Goal: Information Seeking & Learning: Learn about a topic

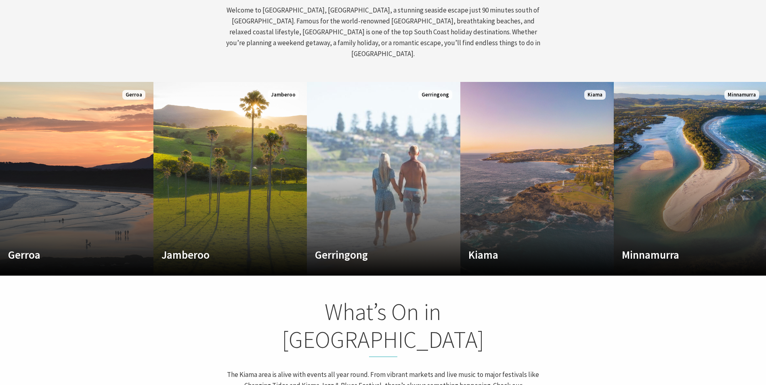
scroll to position [444, 0]
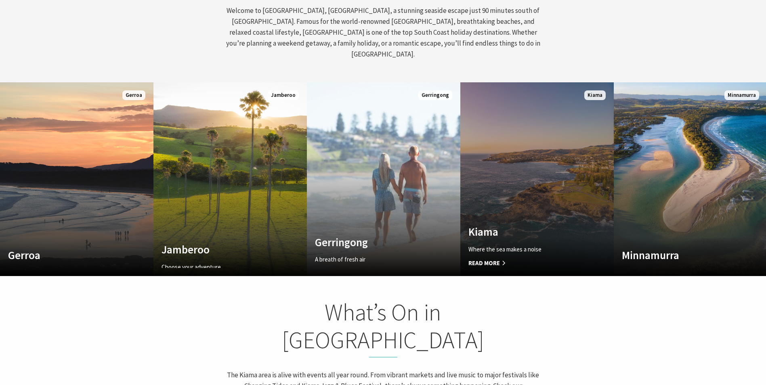
click at [532, 170] on link "Custom Image Used Kiama Where the sea makes a noise Read More Kiama" at bounding box center [536, 179] width 153 height 194
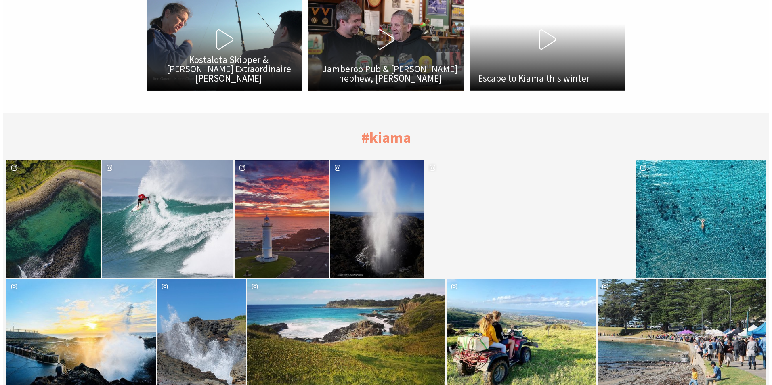
scroll to position [2543, 0]
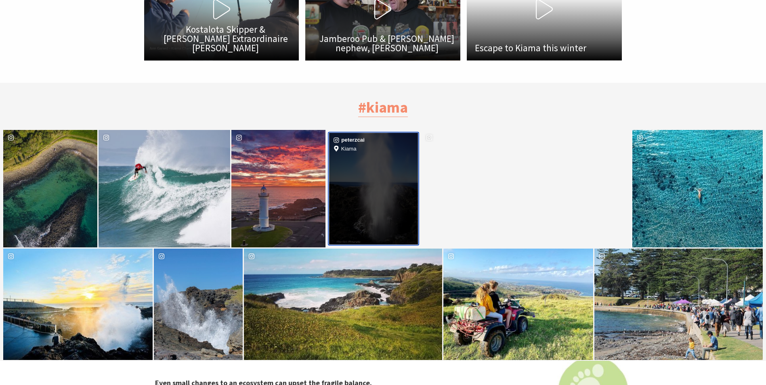
click at [393, 188] on div "Location Kiama" at bounding box center [403, 189] width 30 height 112
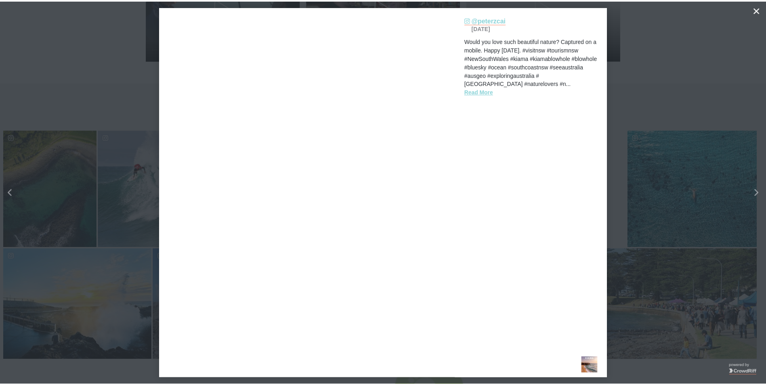
scroll to position [247, 779]
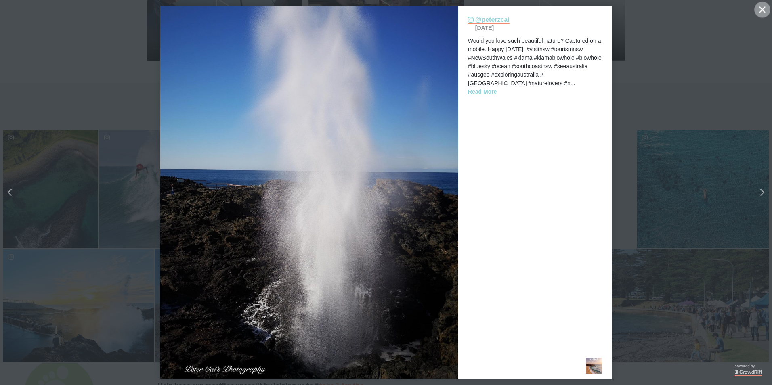
click at [760, 10] on icon "Close" at bounding box center [762, 9] width 6 height 6
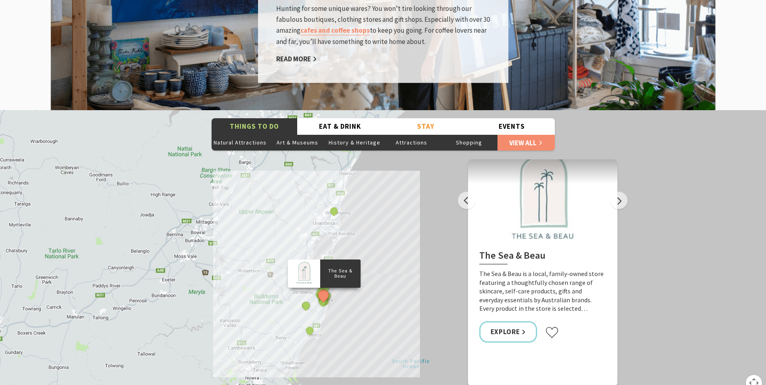
scroll to position [1372, 0]
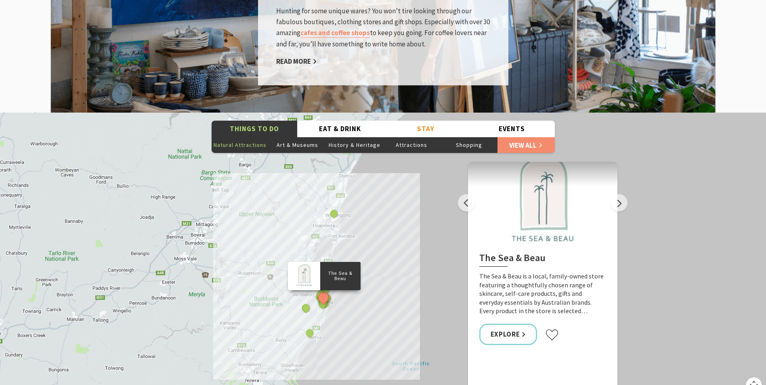
click at [245, 137] on button "Natural Attractions" at bounding box center [239, 145] width 57 height 16
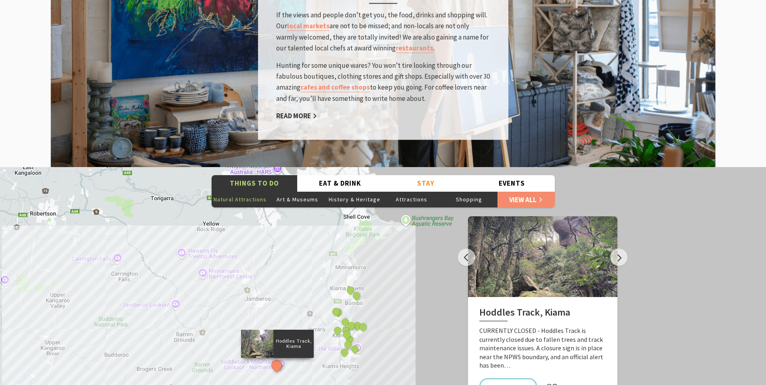
scroll to position [1332, 0]
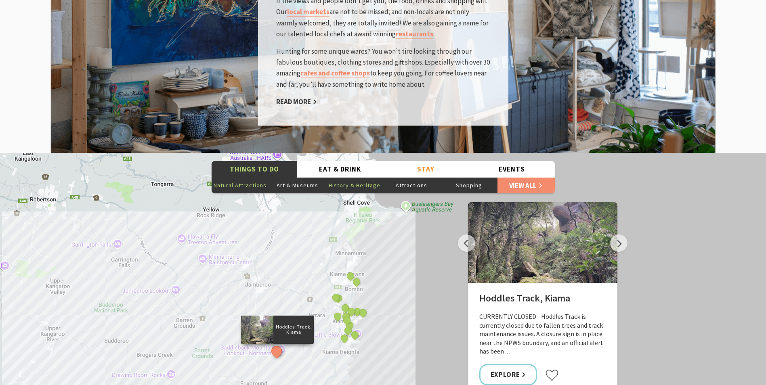
click at [368, 177] on button "History & Heritage" at bounding box center [354, 185] width 57 height 16
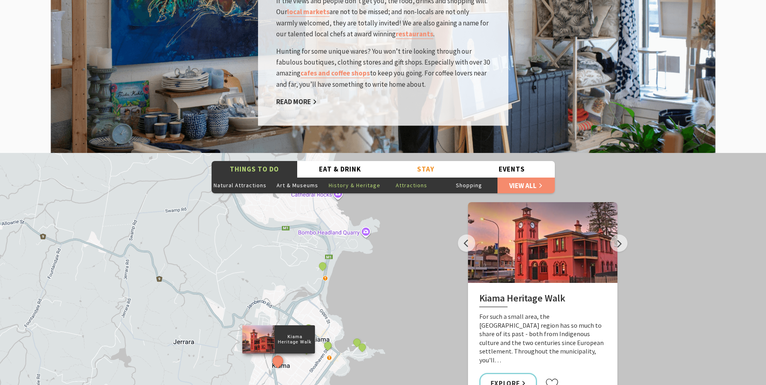
click at [416, 177] on button "Attractions" at bounding box center [411, 185] width 57 height 16
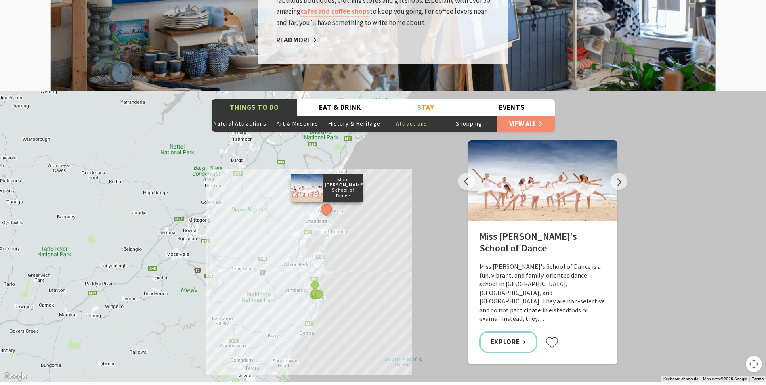
scroll to position [1372, 0]
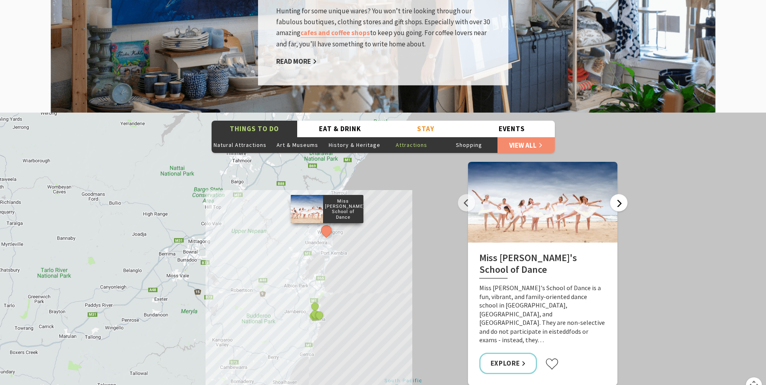
click at [617, 194] on button "Next" at bounding box center [618, 202] width 17 height 17
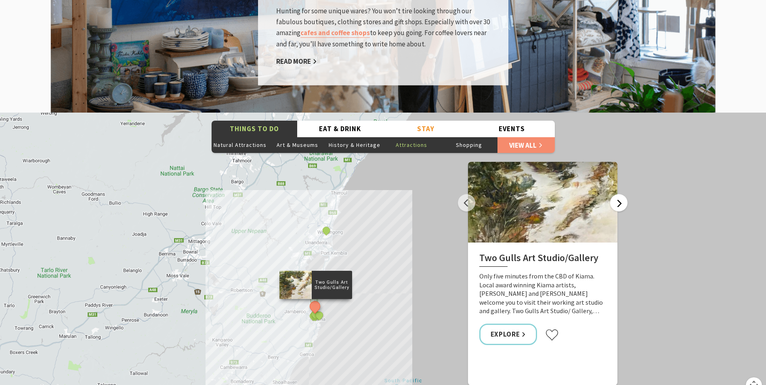
click at [617, 194] on button "Next" at bounding box center [618, 202] width 17 height 17
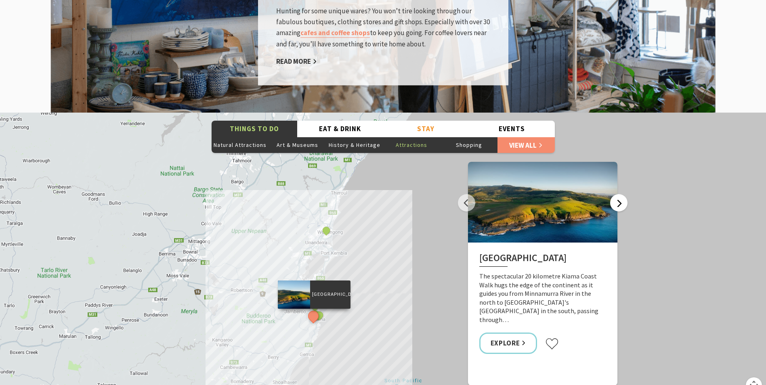
click at [617, 194] on button "Next" at bounding box center [618, 202] width 17 height 17
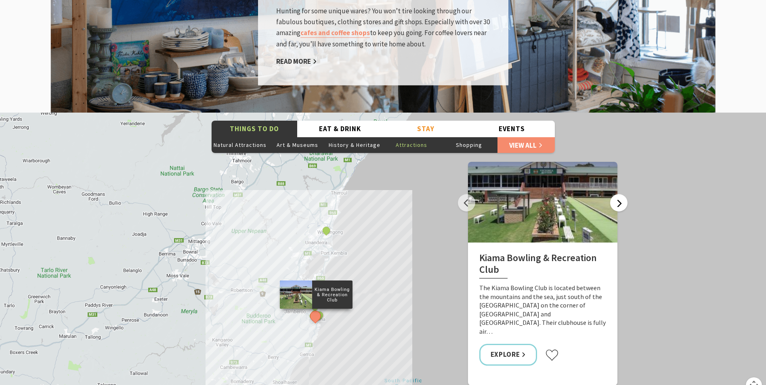
click at [617, 194] on button "Next" at bounding box center [618, 202] width 17 height 17
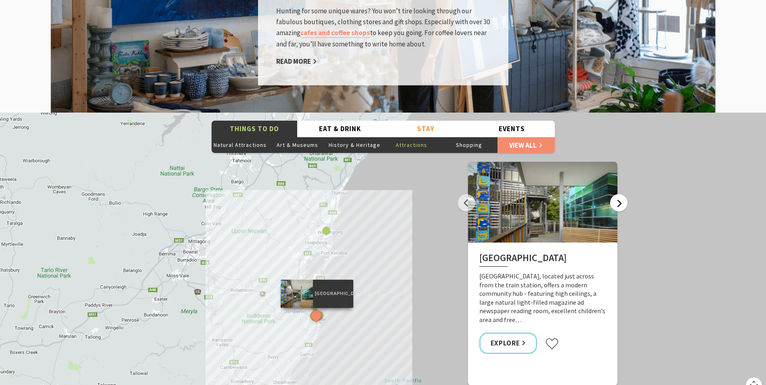
click at [617, 194] on button "Next" at bounding box center [618, 202] width 17 height 17
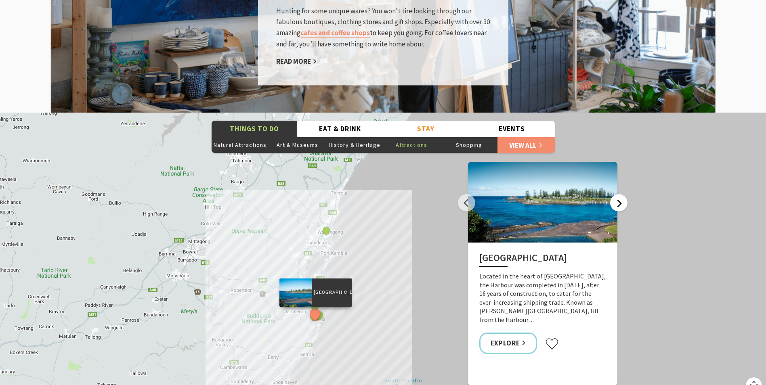
click at [617, 194] on button "Next" at bounding box center [618, 202] width 17 height 17
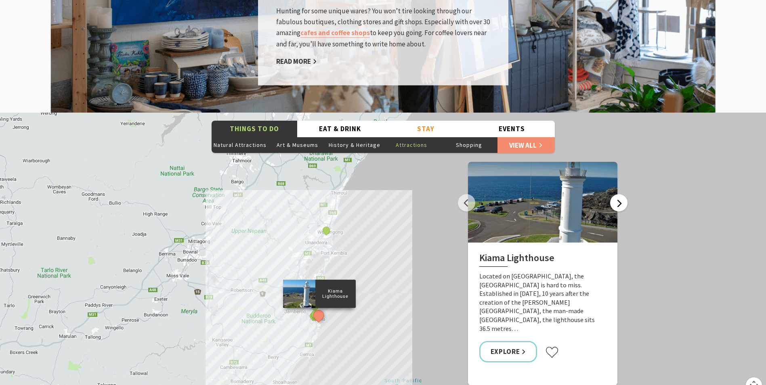
click at [617, 194] on button "Next" at bounding box center [618, 202] width 17 height 17
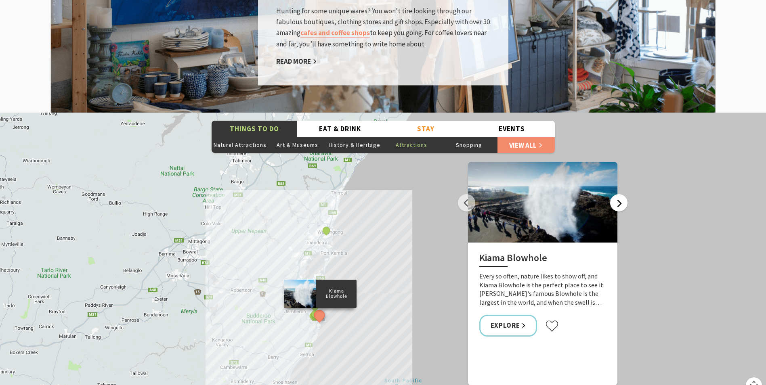
click at [620, 194] on button "Next" at bounding box center [618, 202] width 17 height 17
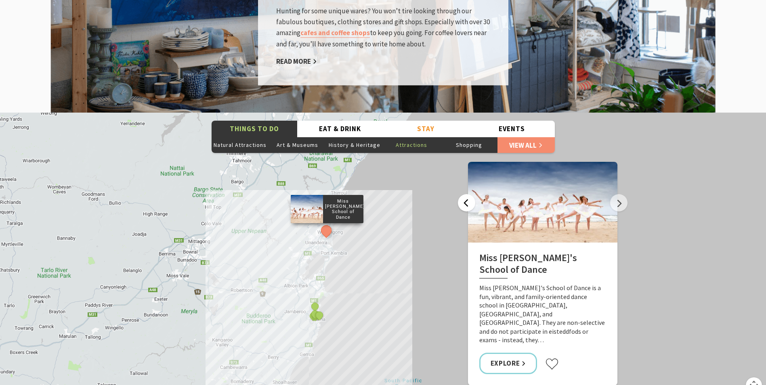
click at [468, 194] on button "Previous" at bounding box center [466, 202] width 17 height 17
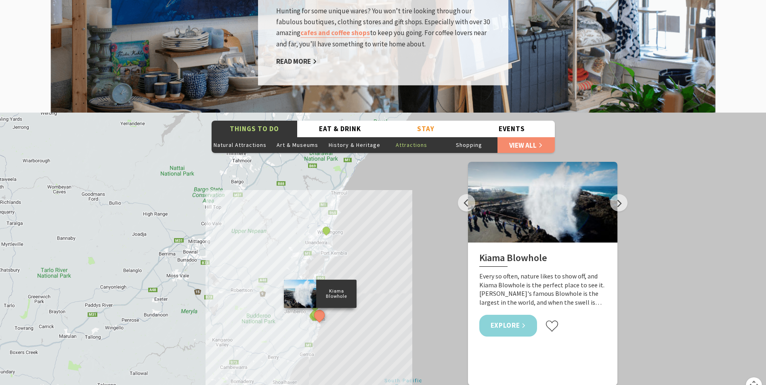
click at [510, 315] on link "Explore" at bounding box center [508, 325] width 58 height 21
click at [622, 194] on button "Next" at bounding box center [618, 202] width 17 height 17
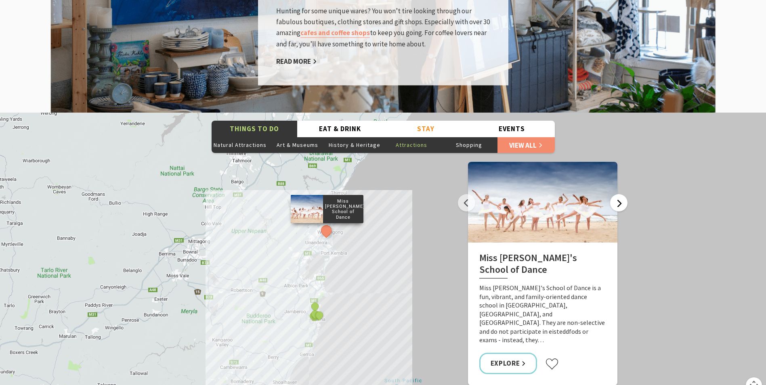
click at [622, 194] on button "Next" at bounding box center [618, 202] width 17 height 17
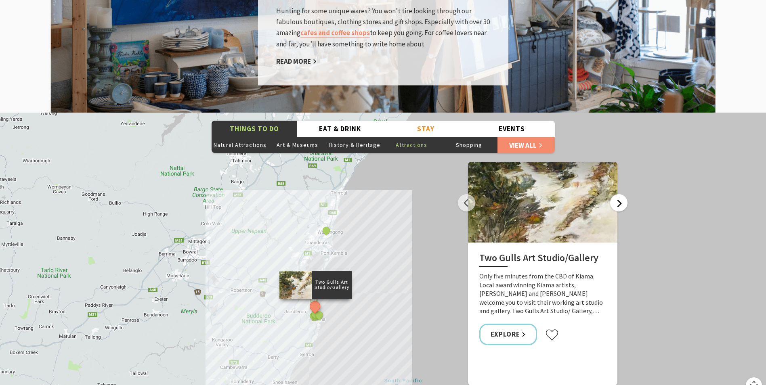
click at [622, 194] on button "Next" at bounding box center [618, 202] width 17 height 17
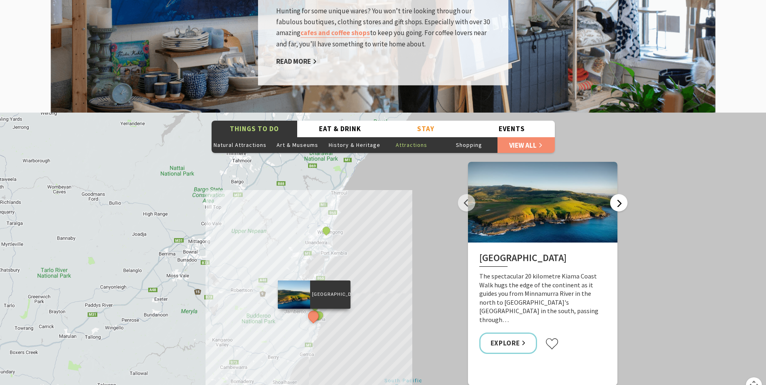
click at [622, 194] on button "Next" at bounding box center [618, 202] width 17 height 17
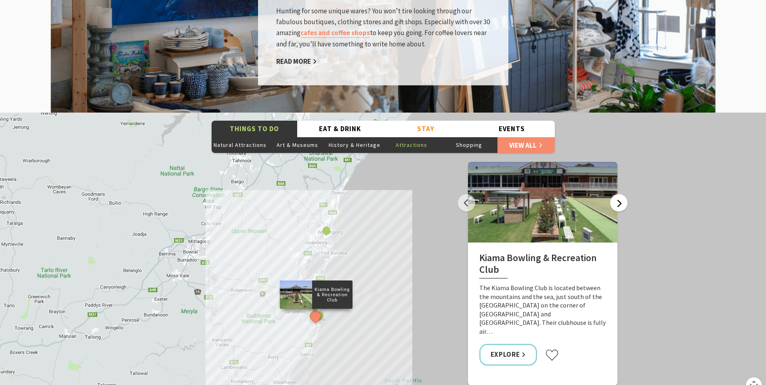
click at [622, 194] on button "Next" at bounding box center [618, 202] width 17 height 17
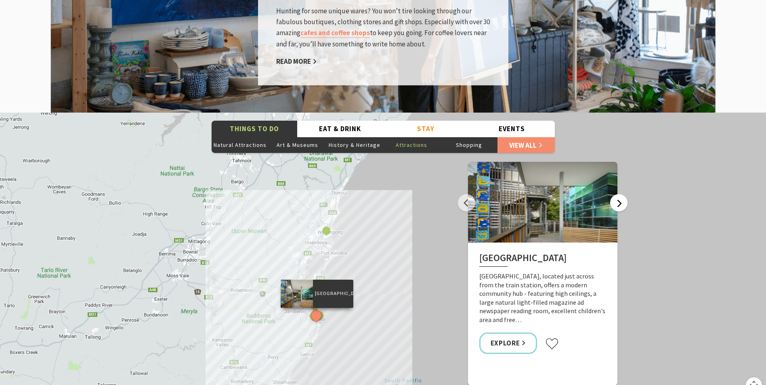
click at [622, 194] on button "Next" at bounding box center [618, 202] width 17 height 17
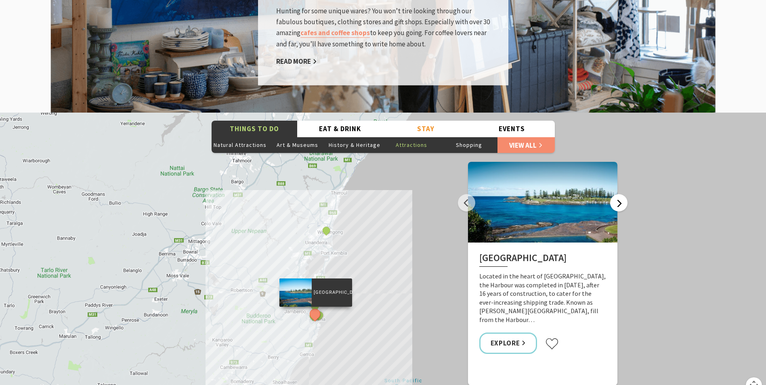
click at [622, 194] on button "Next" at bounding box center [618, 202] width 17 height 17
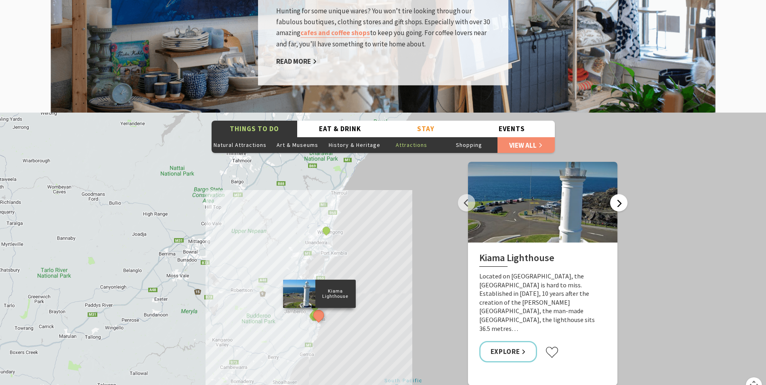
click at [622, 194] on button "Next" at bounding box center [618, 202] width 17 height 17
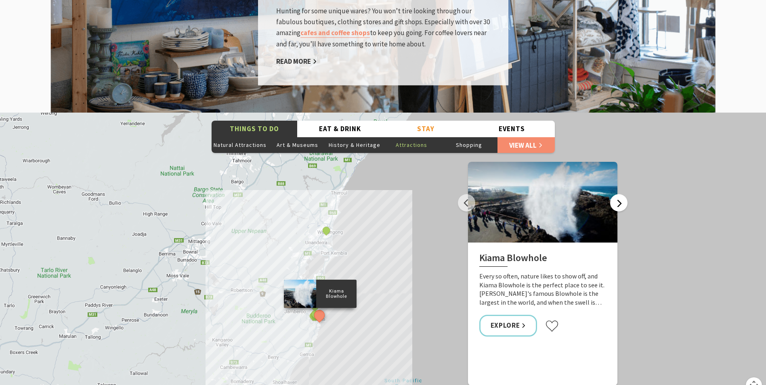
click at [619, 194] on button "Next" at bounding box center [618, 202] width 17 height 17
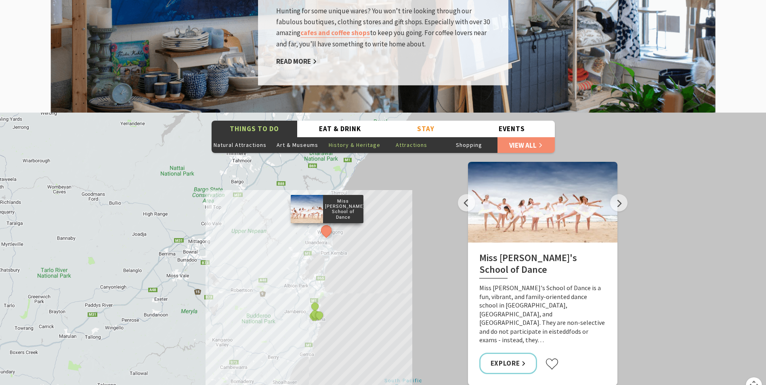
click at [364, 137] on button "History & Heritage" at bounding box center [354, 145] width 57 height 16
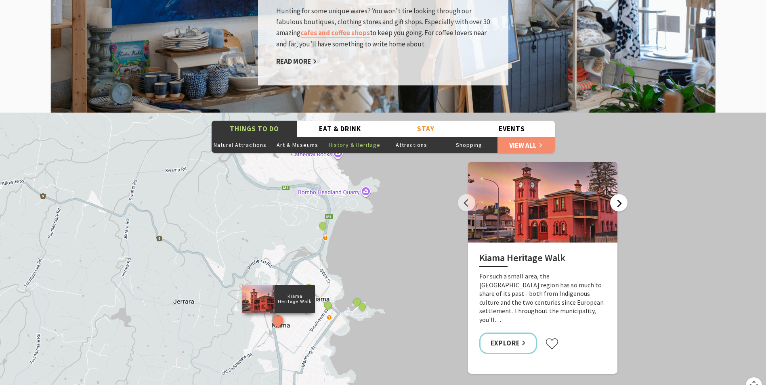
click at [617, 194] on button "Next" at bounding box center [618, 202] width 17 height 17
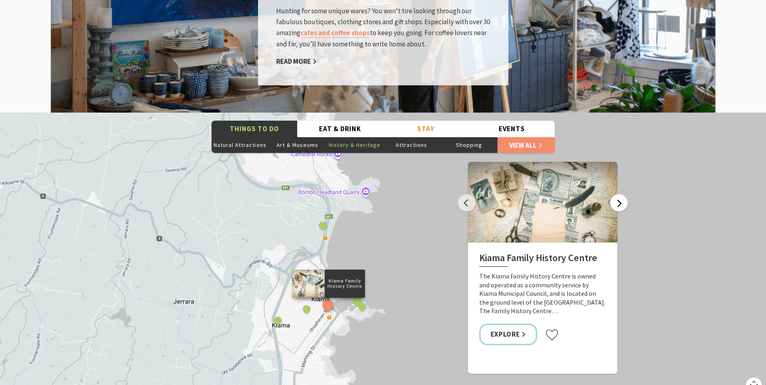
click at [618, 194] on button "Next" at bounding box center [618, 202] width 17 height 17
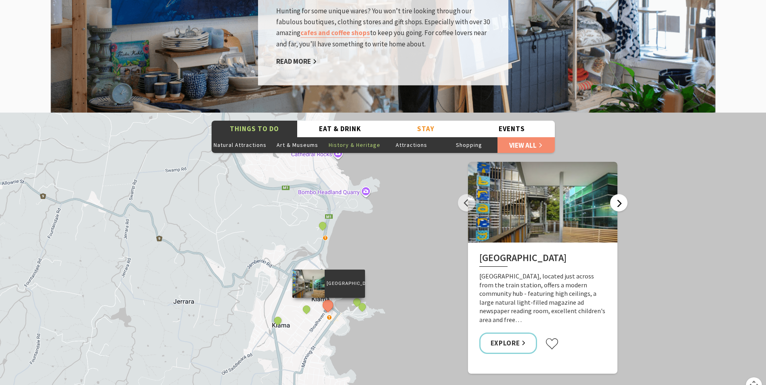
click at [618, 194] on button "Next" at bounding box center [618, 202] width 17 height 17
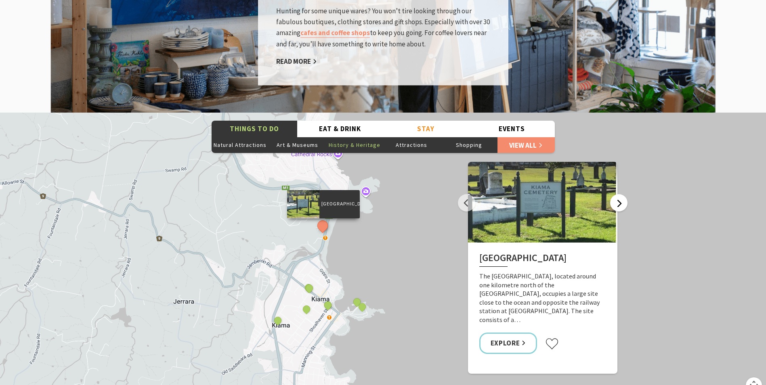
click at [618, 194] on button "Next" at bounding box center [618, 202] width 17 height 17
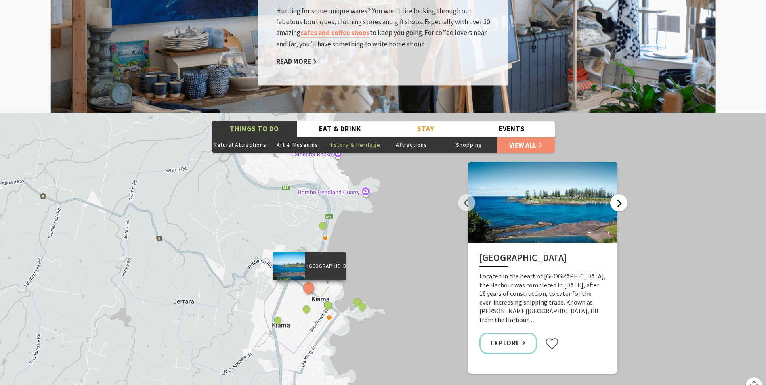
click at [618, 194] on button "Next" at bounding box center [618, 202] width 17 height 17
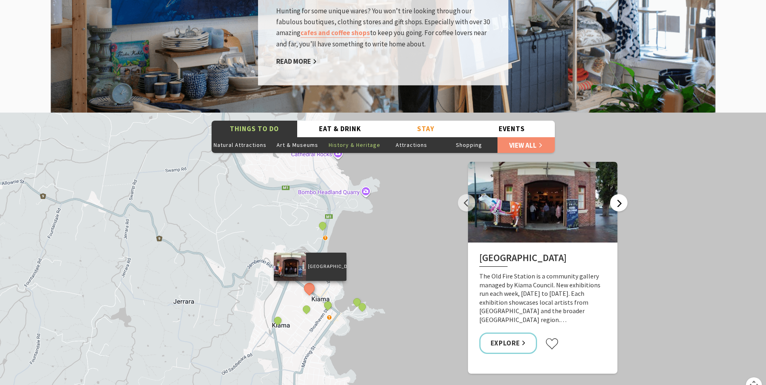
click at [618, 194] on button "Next" at bounding box center [618, 202] width 17 height 17
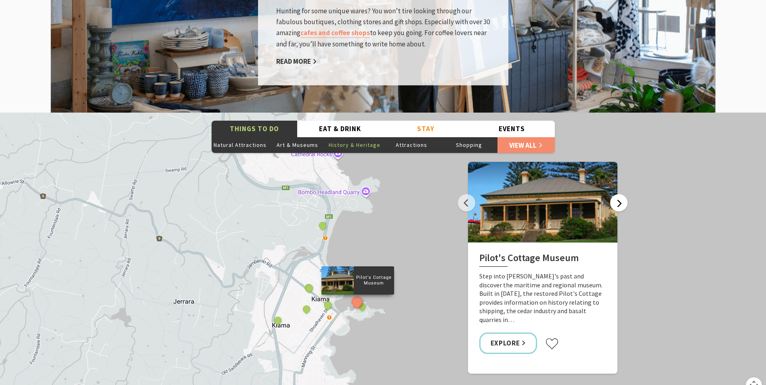
click at [618, 194] on button "Next" at bounding box center [618, 202] width 17 height 17
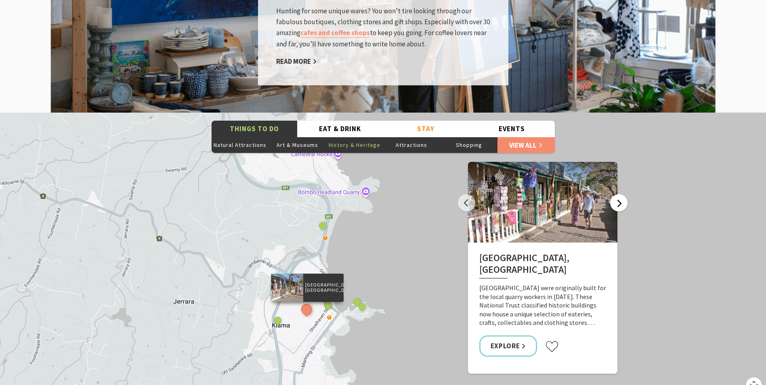
click at [618, 194] on button "Next" at bounding box center [618, 202] width 17 height 17
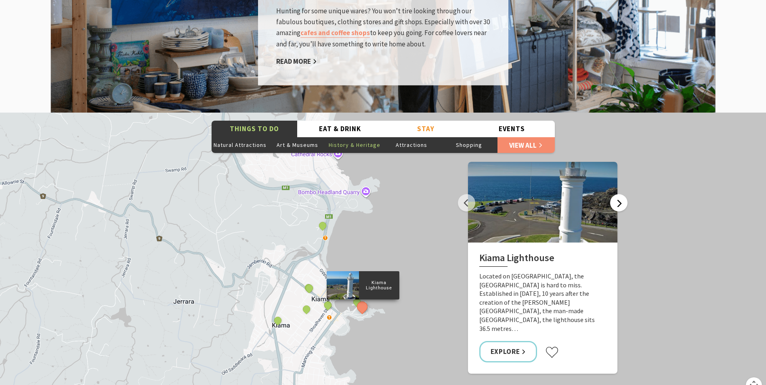
click at [618, 194] on button "Next" at bounding box center [618, 202] width 17 height 17
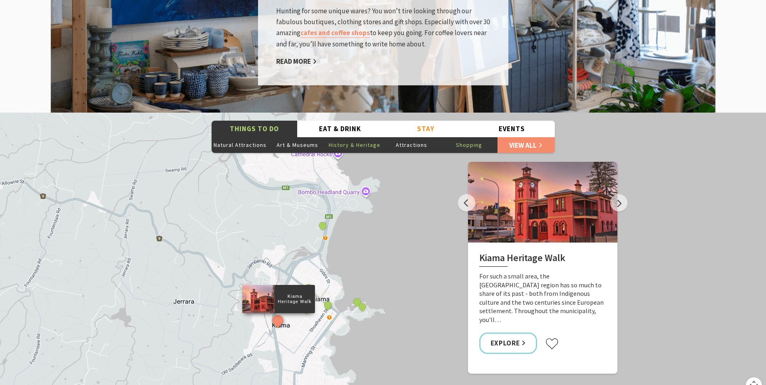
click at [475, 137] on button "Shopping" at bounding box center [468, 145] width 57 height 16
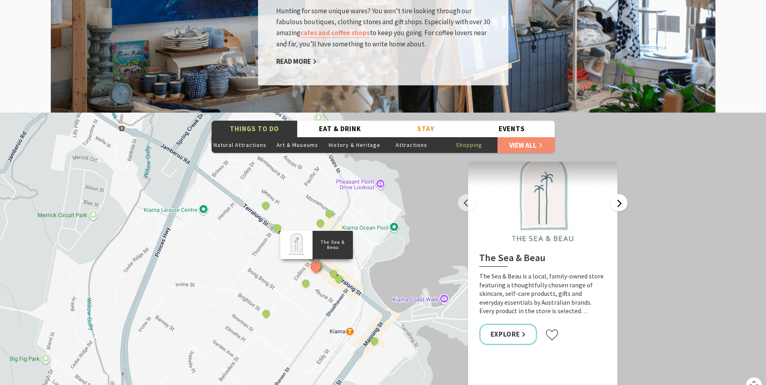
click at [620, 194] on button "Next" at bounding box center [618, 202] width 17 height 17
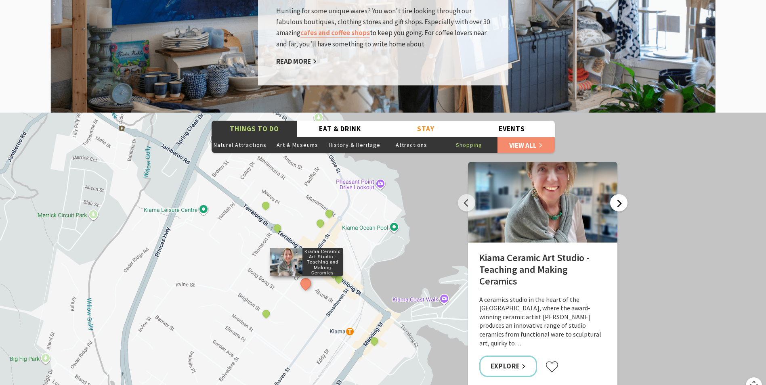
click at [620, 194] on button "Next" at bounding box center [618, 202] width 17 height 17
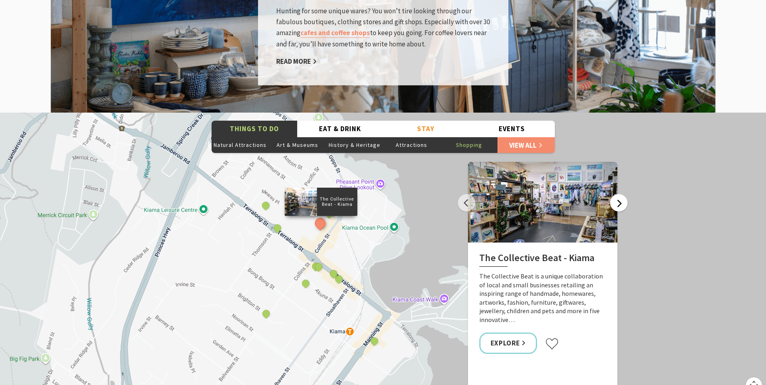
click at [620, 194] on button "Next" at bounding box center [618, 202] width 17 height 17
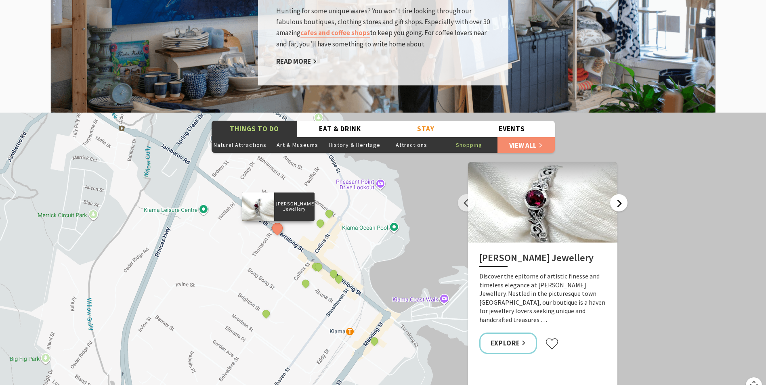
click at [620, 194] on button "Next" at bounding box center [618, 202] width 17 height 17
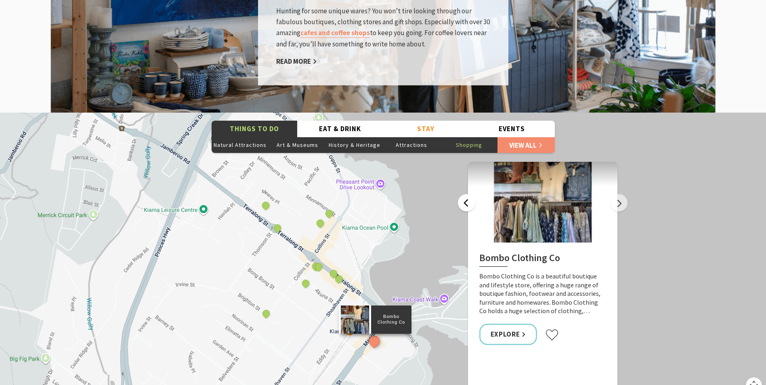
click at [462, 194] on button "Previous" at bounding box center [466, 202] width 17 height 17
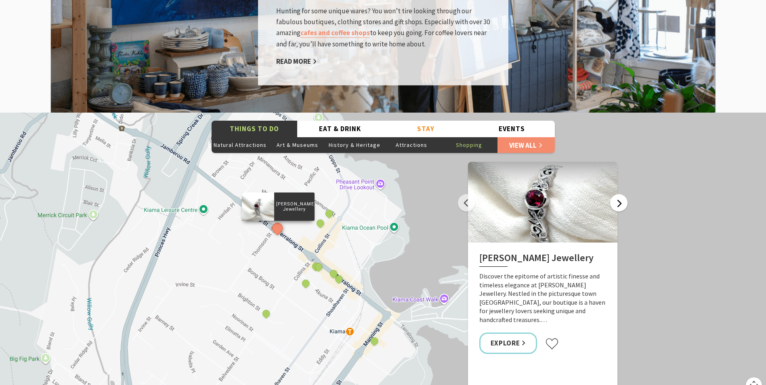
click at [619, 194] on button "Next" at bounding box center [618, 202] width 17 height 17
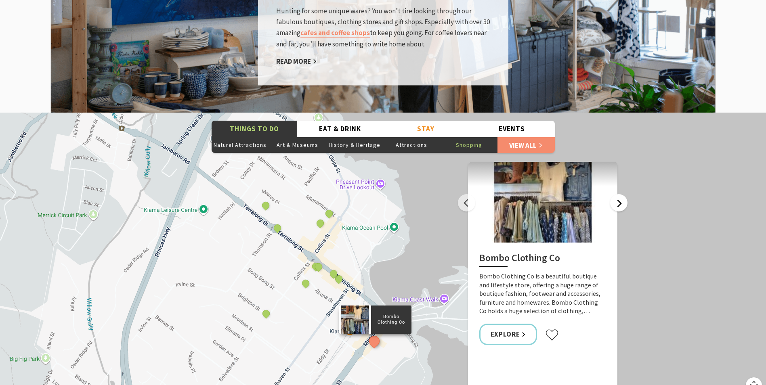
click at [618, 194] on button "Next" at bounding box center [618, 202] width 17 height 17
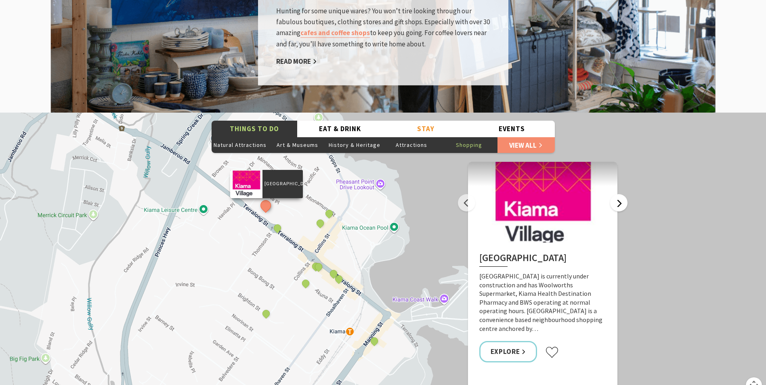
click at [618, 194] on button "Next" at bounding box center [618, 202] width 17 height 17
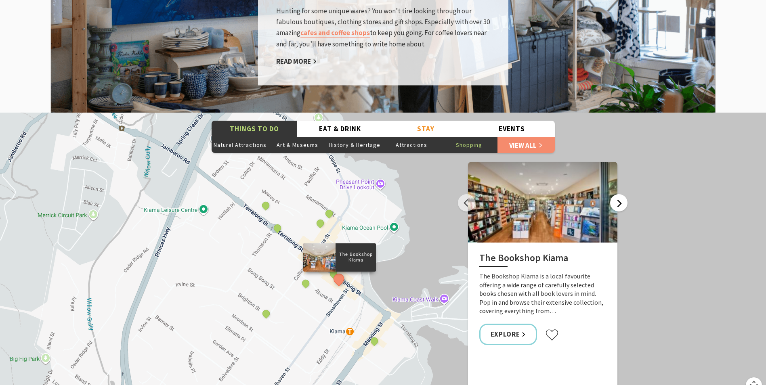
click at [618, 194] on button "Next" at bounding box center [618, 202] width 17 height 17
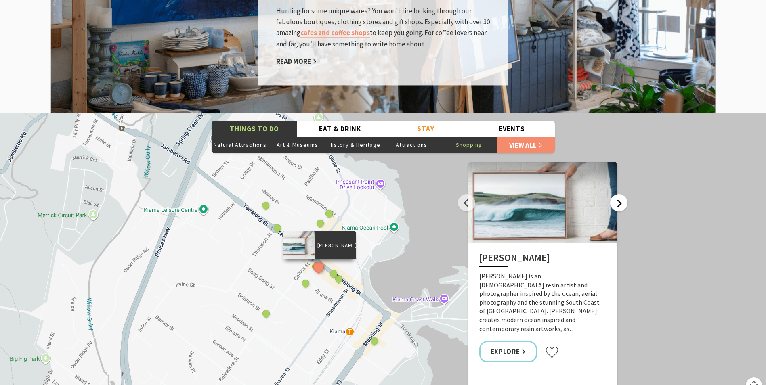
click at [617, 194] on button "Next" at bounding box center [618, 202] width 17 height 17
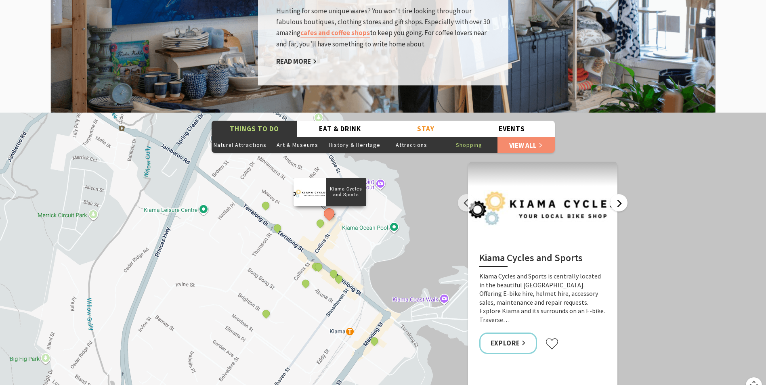
click at [617, 194] on button "Next" at bounding box center [618, 202] width 17 height 17
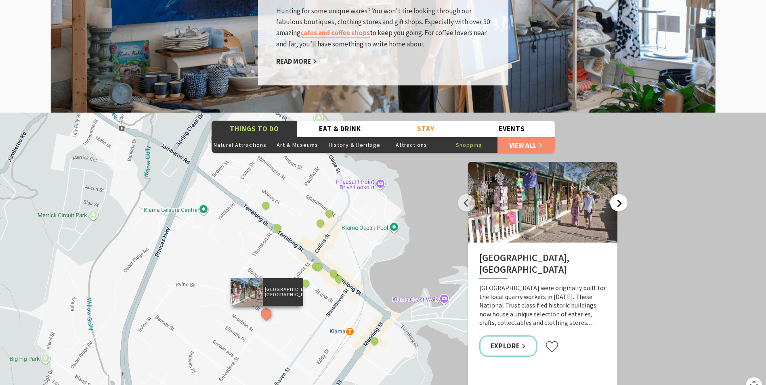
click at [617, 194] on button "Next" at bounding box center [618, 202] width 17 height 17
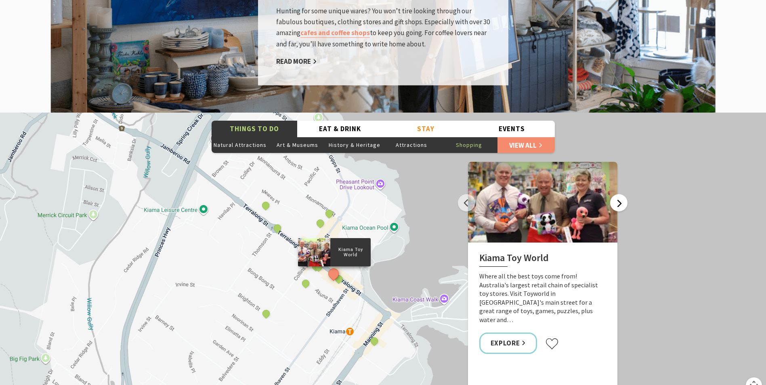
click at [617, 194] on button "Next" at bounding box center [618, 202] width 17 height 17
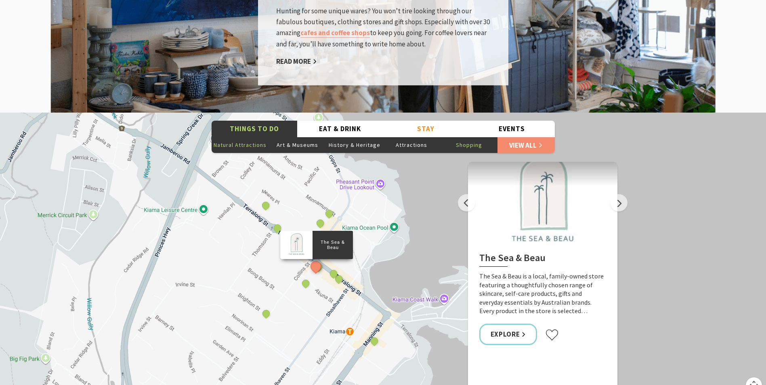
click at [245, 137] on button "Natural Attractions" at bounding box center [239, 145] width 57 height 16
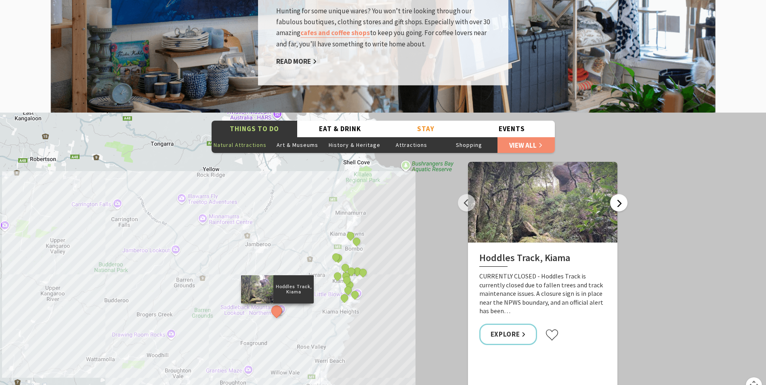
click at [617, 194] on button "Next" at bounding box center [618, 202] width 17 height 17
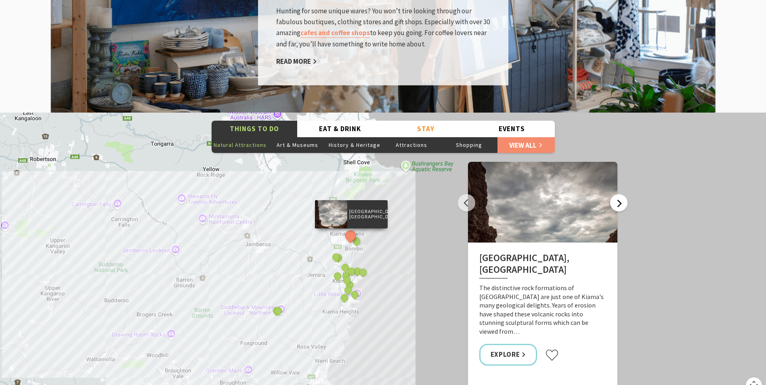
click at [617, 194] on button "Next" at bounding box center [618, 202] width 17 height 17
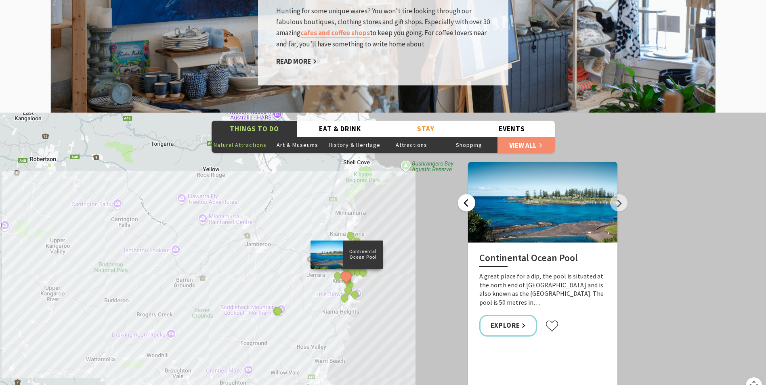
click at [463, 194] on button "Previous" at bounding box center [466, 202] width 17 height 17
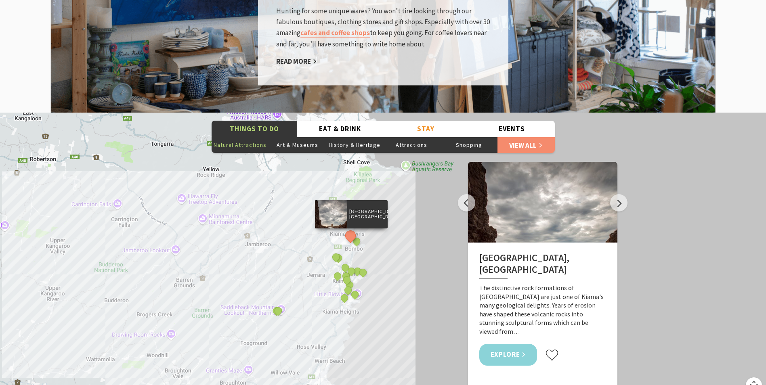
click at [507, 344] on link "Explore" at bounding box center [508, 354] width 58 height 21
click at [619, 194] on button "Next" at bounding box center [618, 202] width 17 height 17
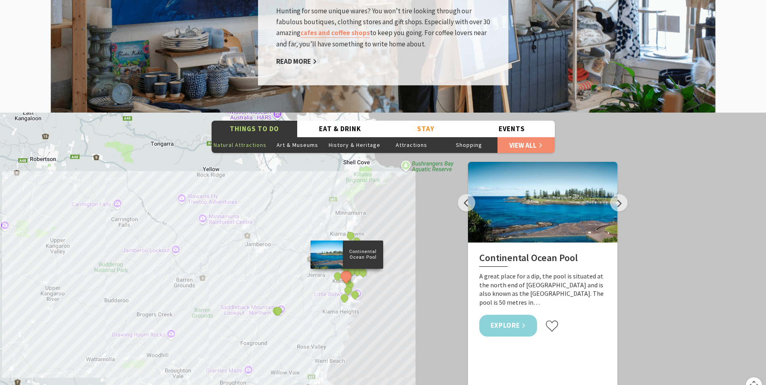
click at [509, 315] on link "Explore" at bounding box center [508, 325] width 58 height 21
click at [618, 194] on button "Next" at bounding box center [618, 202] width 17 height 17
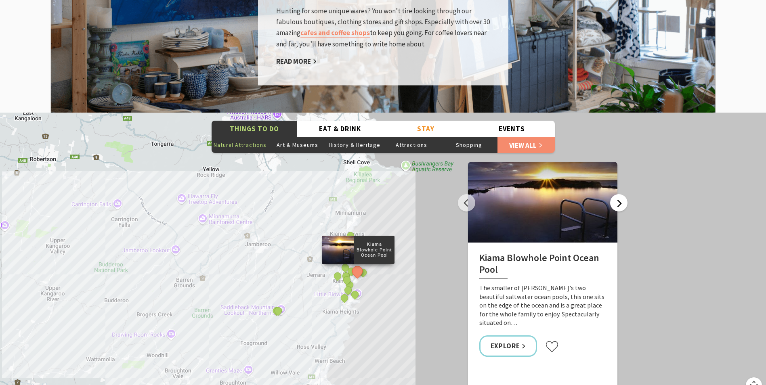
click at [619, 194] on button "Next" at bounding box center [618, 202] width 17 height 17
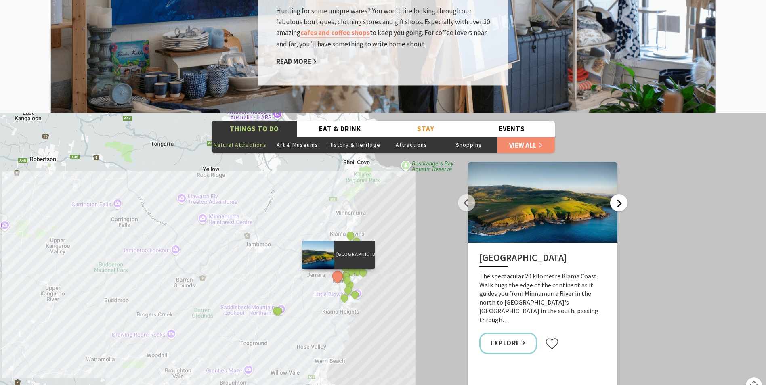
click at [619, 194] on button "Next" at bounding box center [618, 202] width 17 height 17
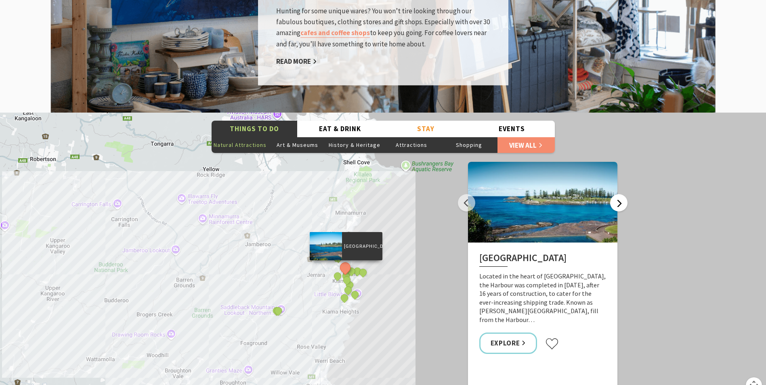
click at [619, 194] on button "Next" at bounding box center [618, 202] width 17 height 17
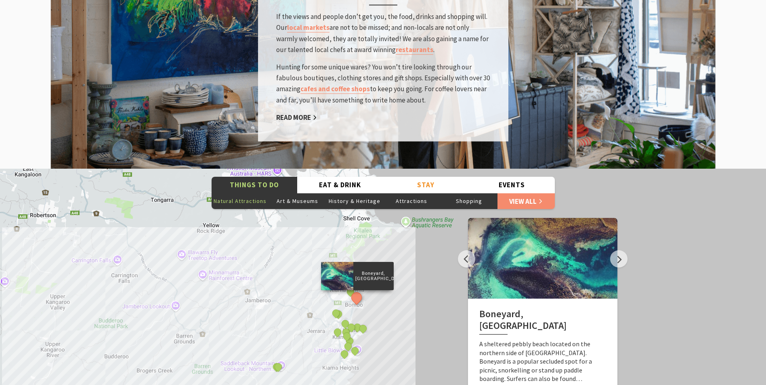
scroll to position [1332, 0]
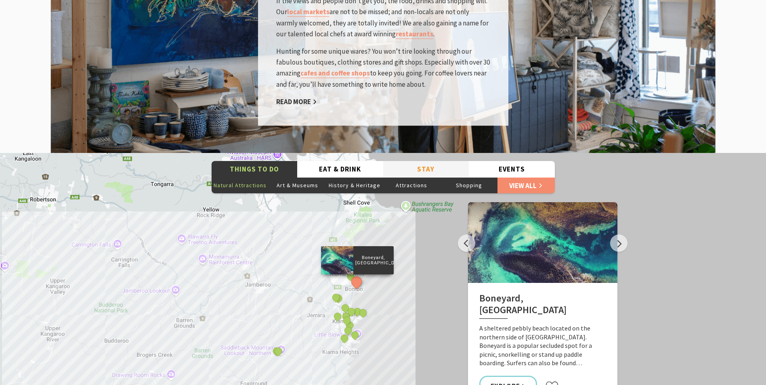
click at [425, 161] on button "Stay" at bounding box center [426, 169] width 86 height 17
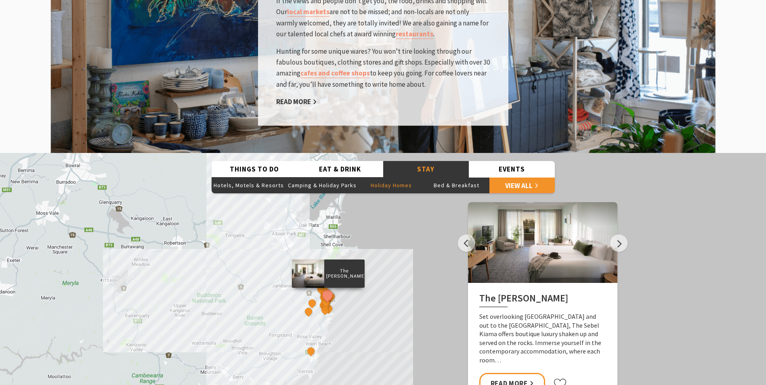
click at [385, 177] on button "Holiday Homes" at bounding box center [390, 185] width 65 height 16
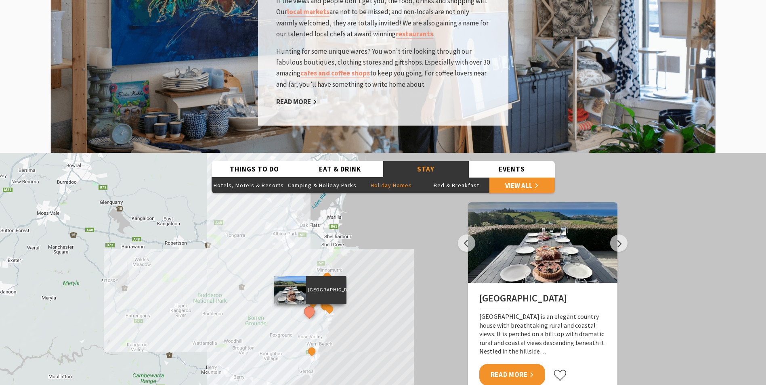
click at [509, 364] on link "Read More" at bounding box center [512, 374] width 66 height 21
click at [613, 234] on button "Next" at bounding box center [618, 242] width 17 height 17
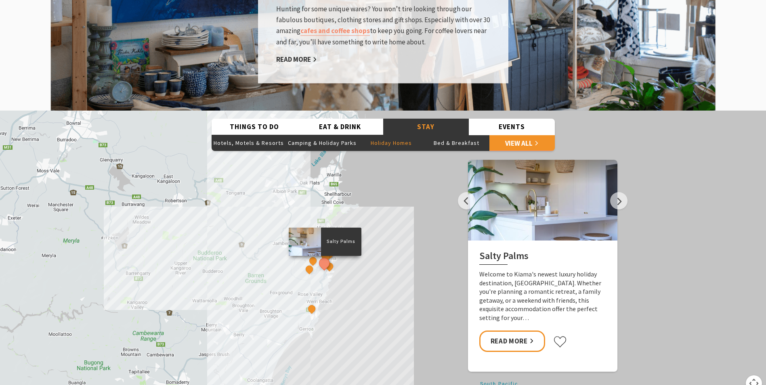
scroll to position [1413, 0]
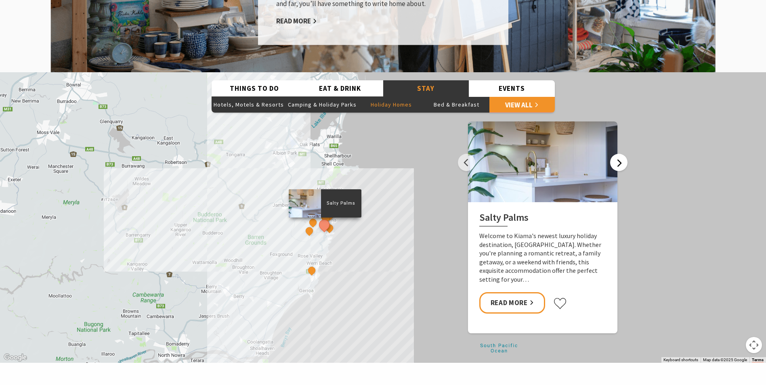
click at [615, 154] on button "Next" at bounding box center [618, 162] width 17 height 17
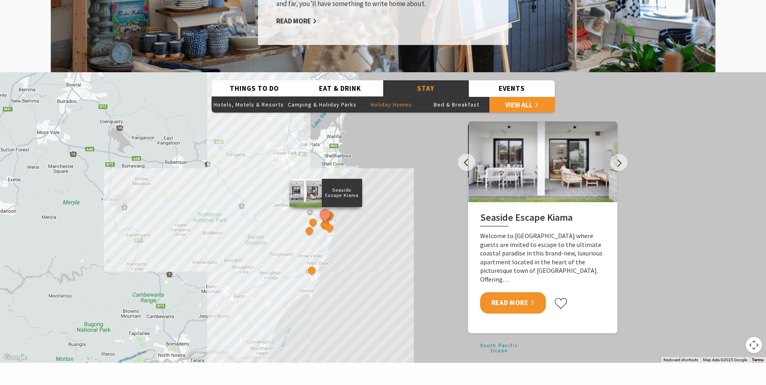
click at [502, 292] on link "Read More" at bounding box center [513, 302] width 66 height 21
click at [616, 154] on button "Next" at bounding box center [618, 162] width 17 height 17
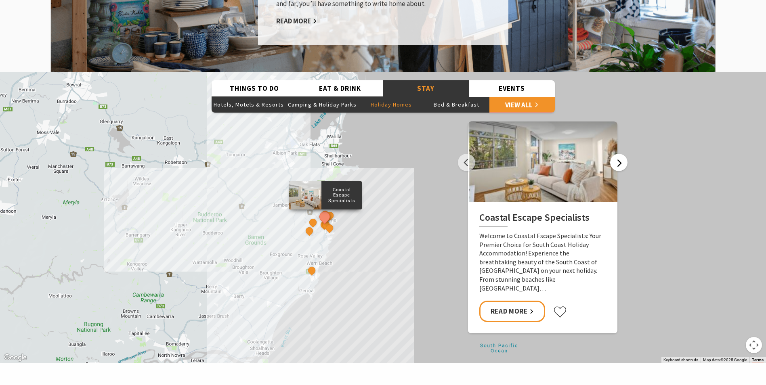
click at [620, 154] on button "Next" at bounding box center [618, 162] width 17 height 17
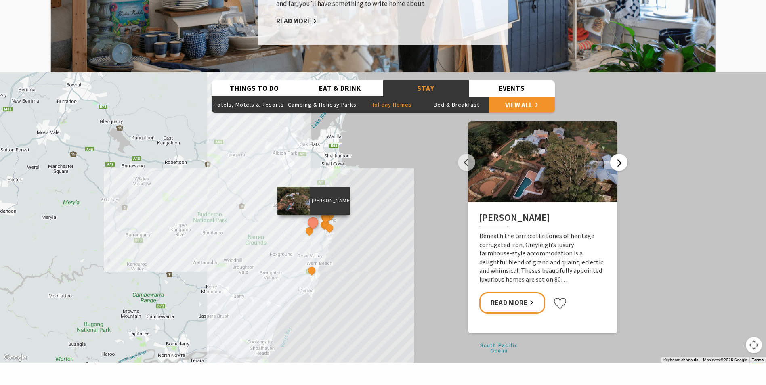
click at [620, 154] on button "Next" at bounding box center [618, 162] width 17 height 17
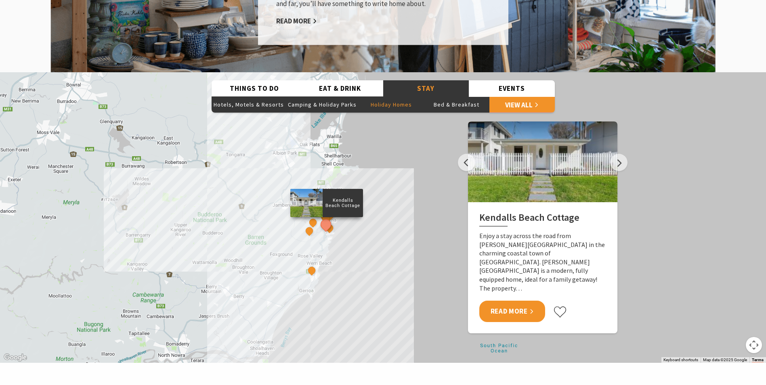
click at [508, 301] on link "Read More" at bounding box center [512, 311] width 66 height 21
click at [616, 154] on button "Next" at bounding box center [618, 162] width 17 height 17
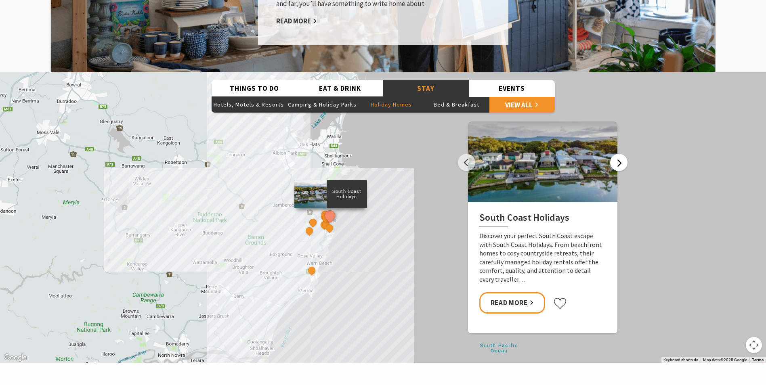
click at [614, 154] on button "Next" at bounding box center [618, 162] width 17 height 17
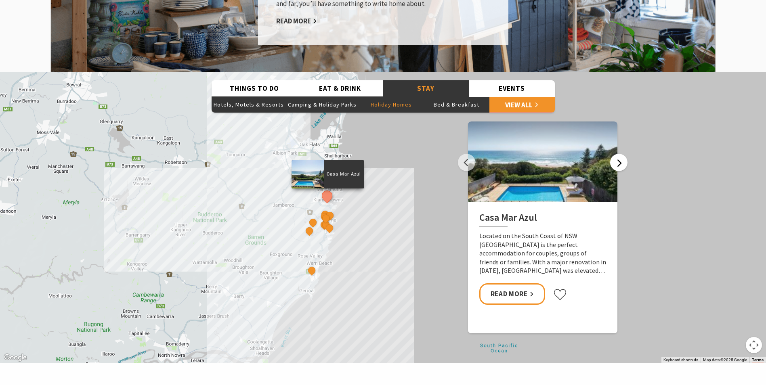
click at [620, 154] on button "Next" at bounding box center [618, 162] width 17 height 17
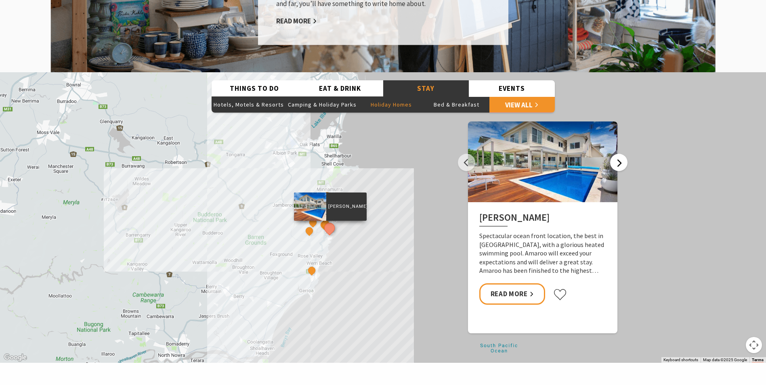
click at [620, 154] on button "Next" at bounding box center [618, 162] width 17 height 17
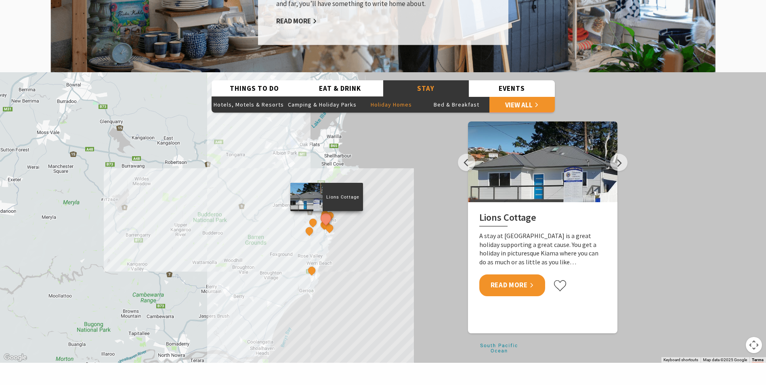
click at [502, 274] on link "Read More" at bounding box center [512, 284] width 66 height 21
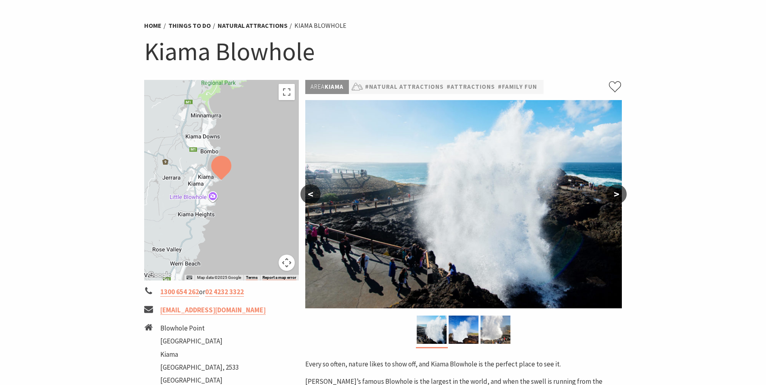
scroll to position [40, 0]
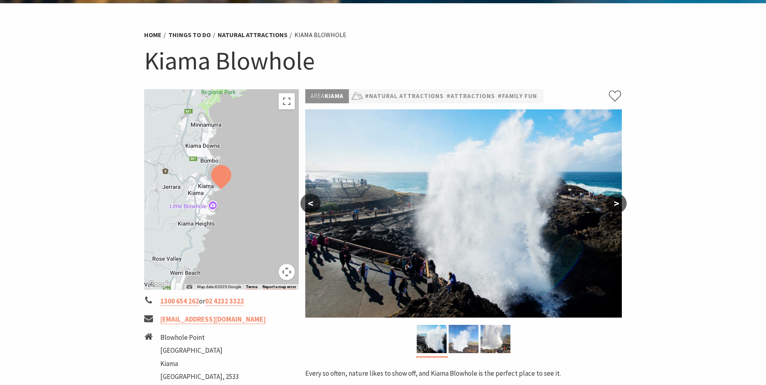
click at [468, 345] on img at bounding box center [463, 339] width 30 height 28
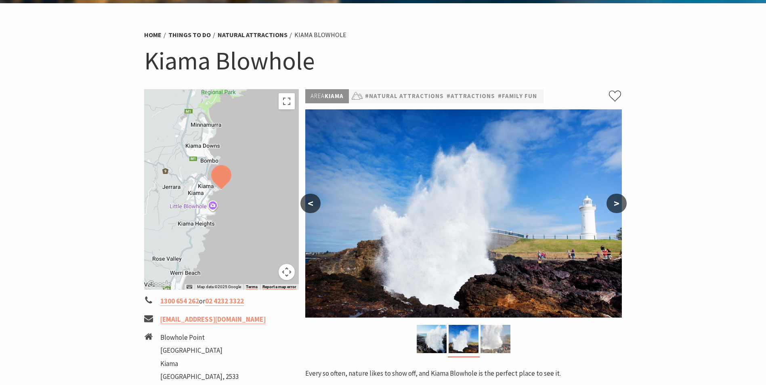
click at [496, 342] on img at bounding box center [495, 339] width 30 height 28
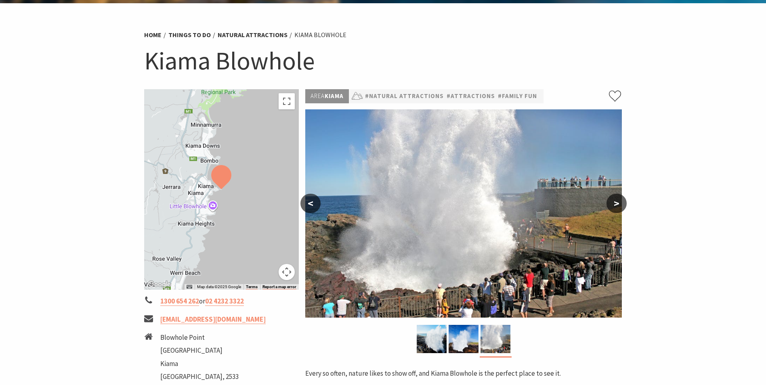
click at [613, 201] on button ">" at bounding box center [616, 203] width 20 height 19
click at [307, 199] on button "<" at bounding box center [310, 203] width 20 height 19
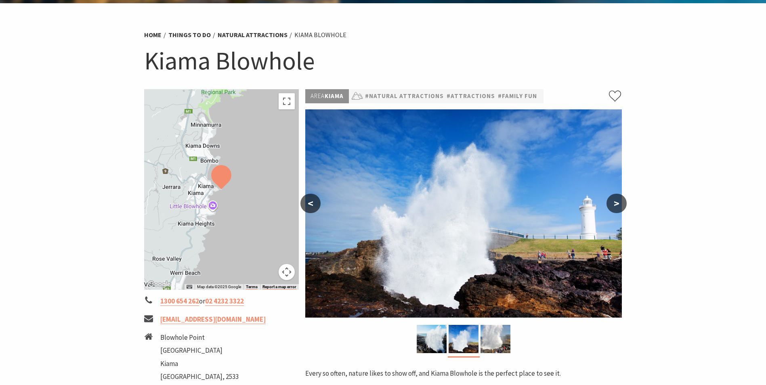
click at [307, 199] on button "<" at bounding box center [310, 203] width 20 height 19
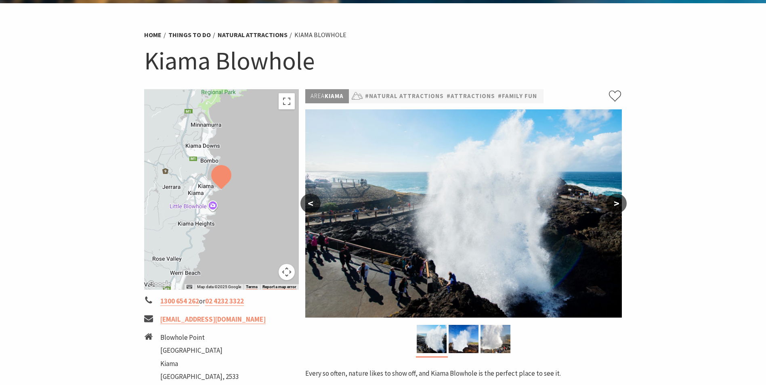
scroll to position [0, 0]
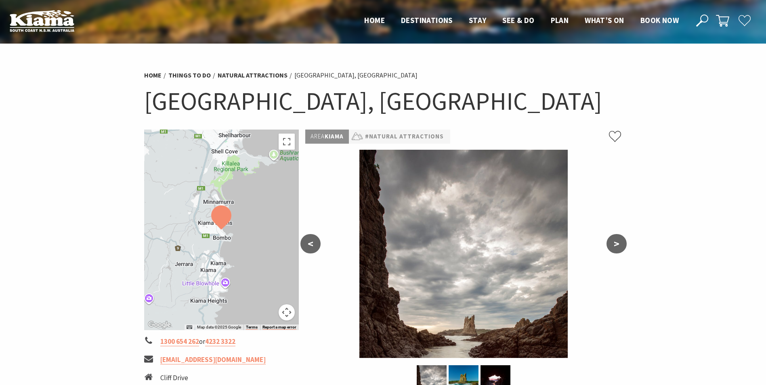
click at [616, 240] on button ">" at bounding box center [616, 243] width 20 height 19
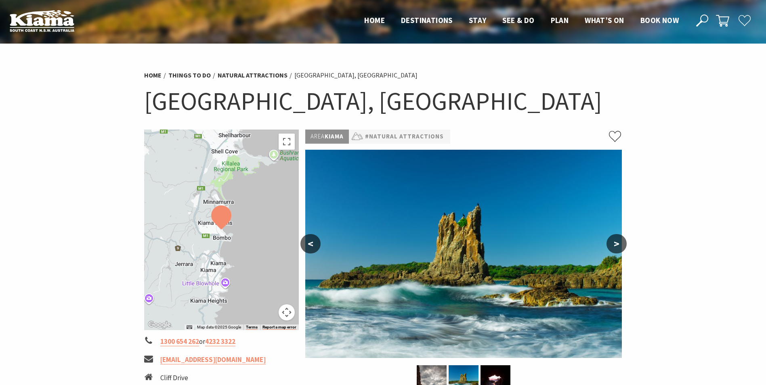
click at [615, 240] on button ">" at bounding box center [616, 243] width 20 height 19
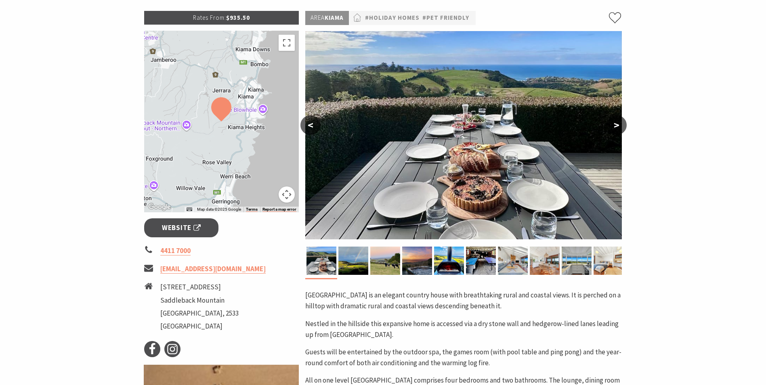
scroll to position [121, 0]
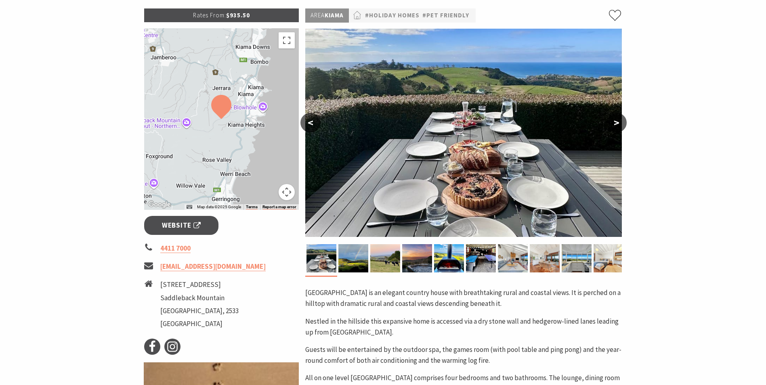
click at [617, 121] on button ">" at bounding box center [616, 122] width 20 height 19
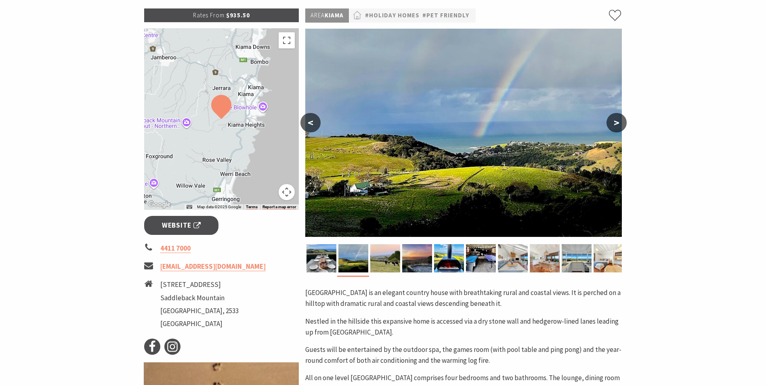
click at [617, 121] on button ">" at bounding box center [616, 122] width 20 height 19
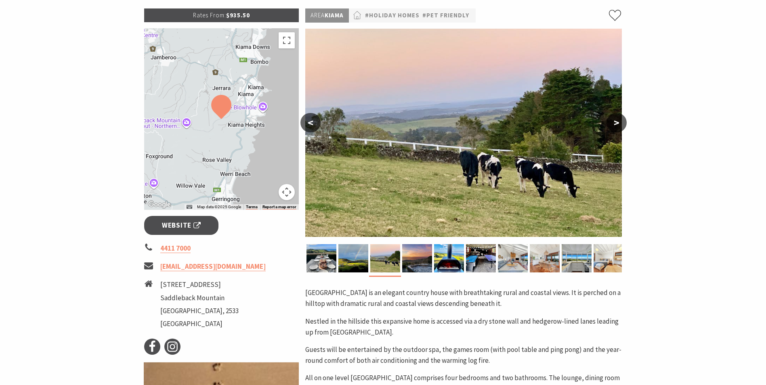
click at [617, 121] on button ">" at bounding box center [616, 122] width 20 height 19
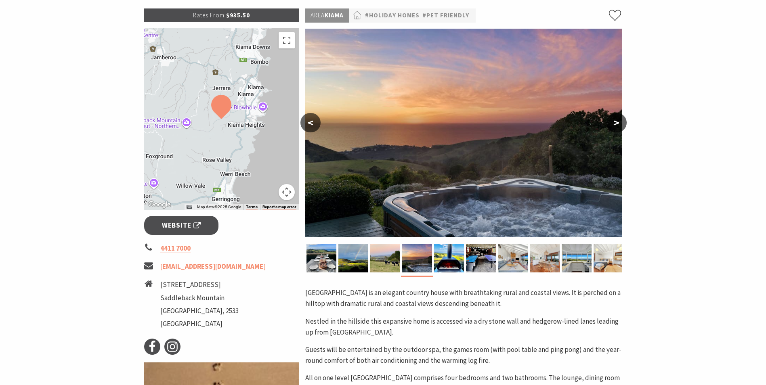
click at [617, 121] on button ">" at bounding box center [616, 122] width 20 height 19
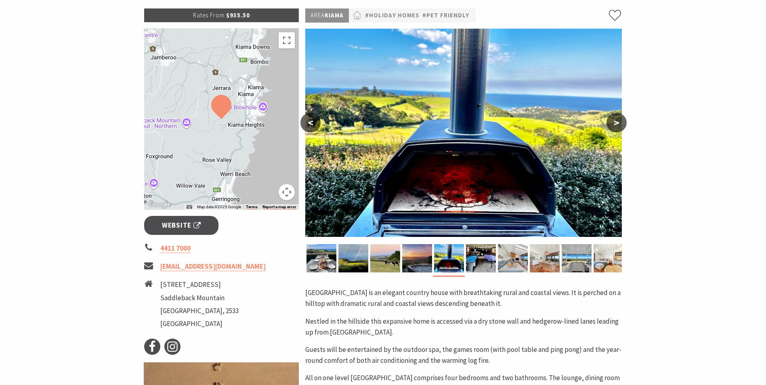
click at [617, 121] on button ">" at bounding box center [616, 122] width 20 height 19
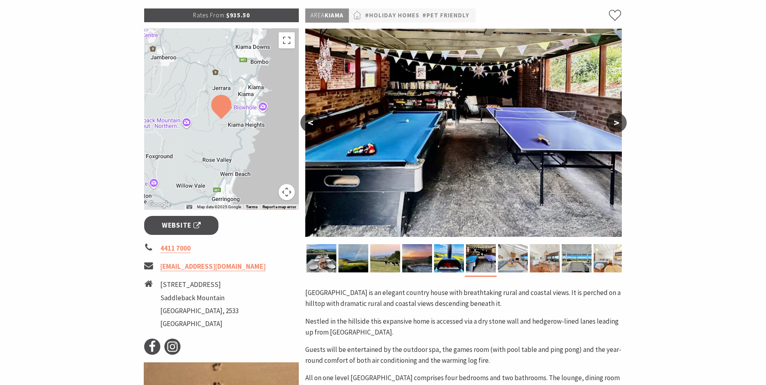
click at [617, 121] on button ">" at bounding box center [616, 122] width 20 height 19
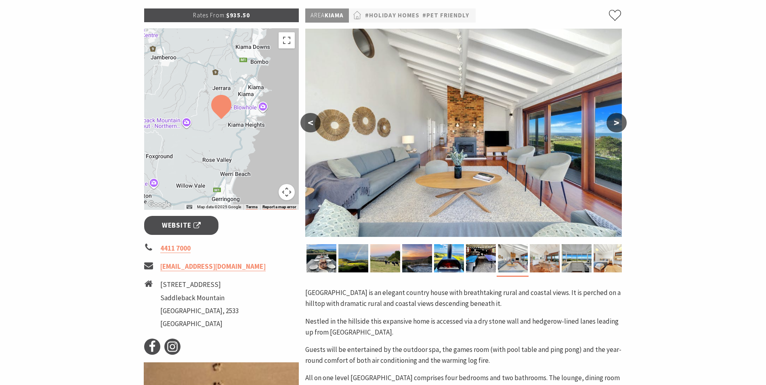
click at [617, 121] on button ">" at bounding box center [616, 122] width 20 height 19
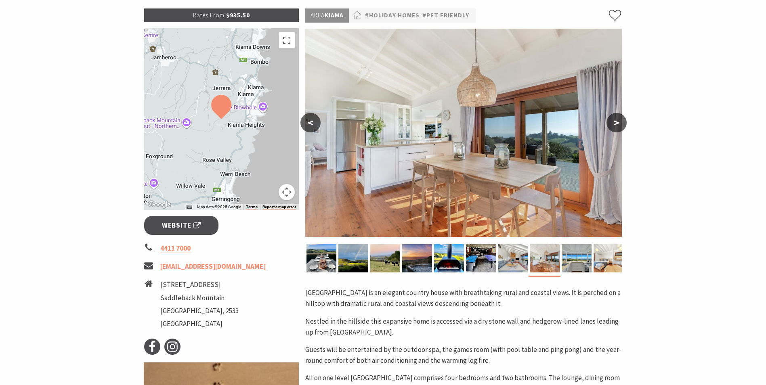
click at [617, 121] on button ">" at bounding box center [616, 122] width 20 height 19
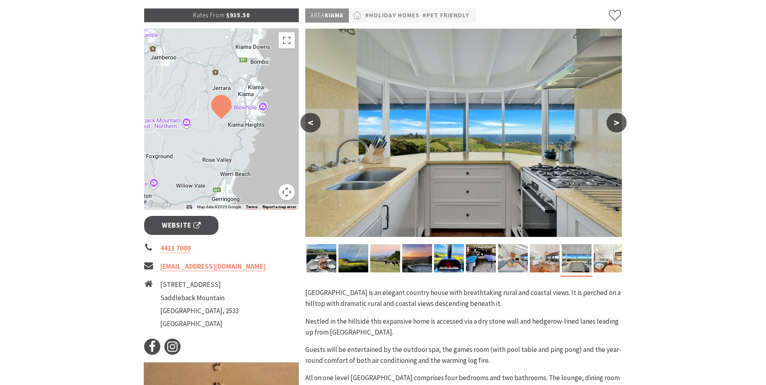
click at [617, 121] on button ">" at bounding box center [616, 122] width 20 height 19
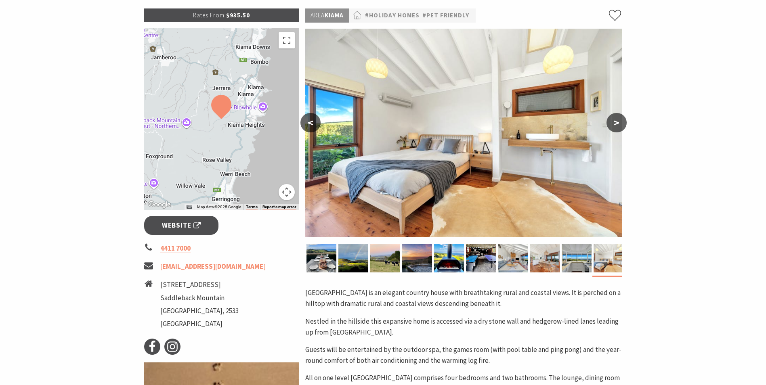
click at [617, 121] on button ">" at bounding box center [616, 122] width 20 height 19
click at [619, 121] on button ">" at bounding box center [616, 122] width 20 height 19
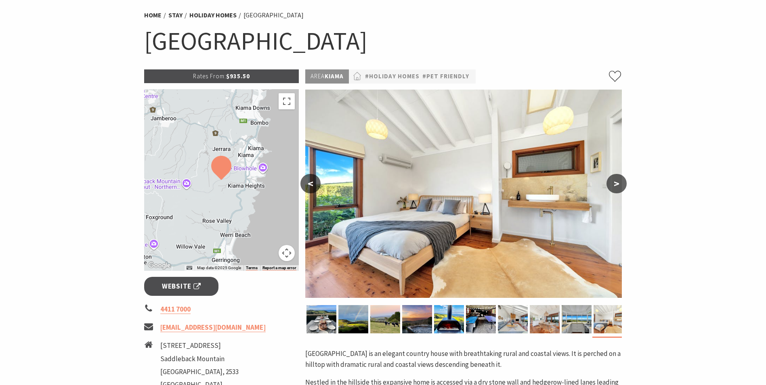
scroll to position [0, 0]
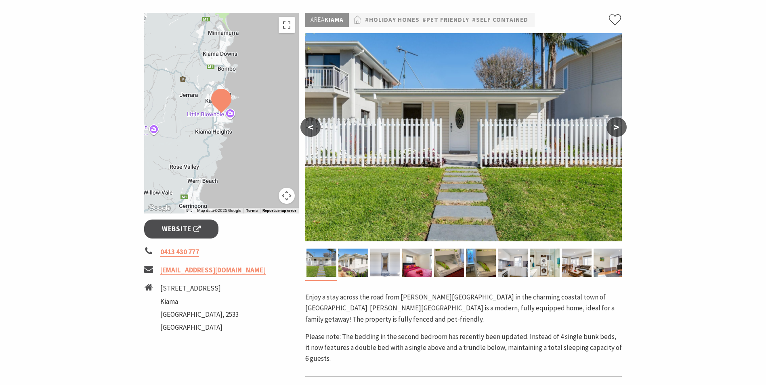
scroll to position [121, 0]
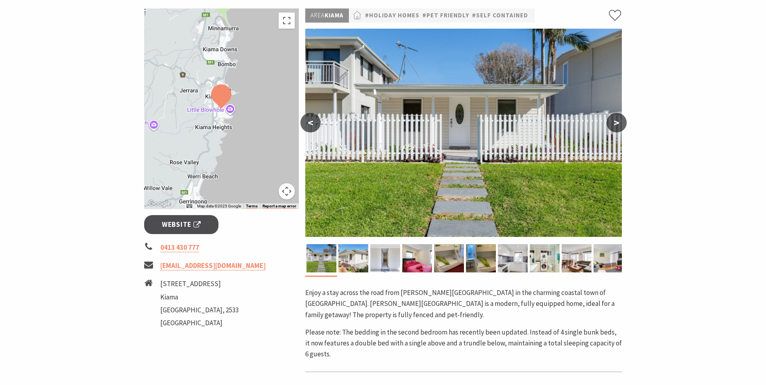
click at [613, 119] on button ">" at bounding box center [616, 122] width 20 height 19
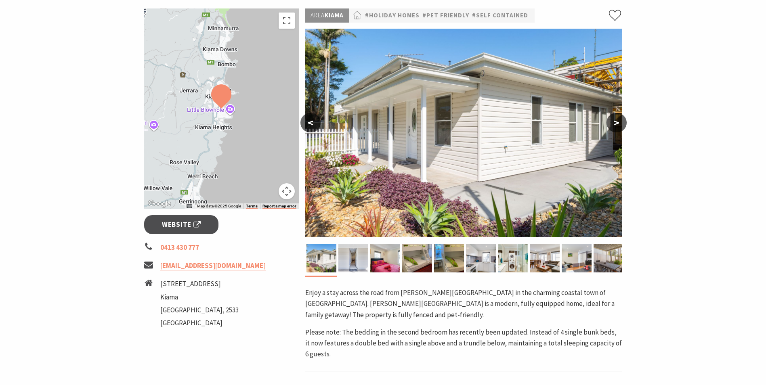
click at [612, 119] on button ">" at bounding box center [616, 122] width 20 height 19
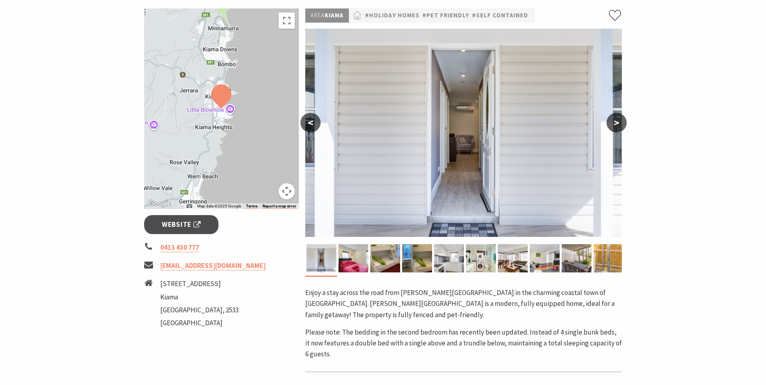
click at [614, 120] on button ">" at bounding box center [616, 122] width 20 height 19
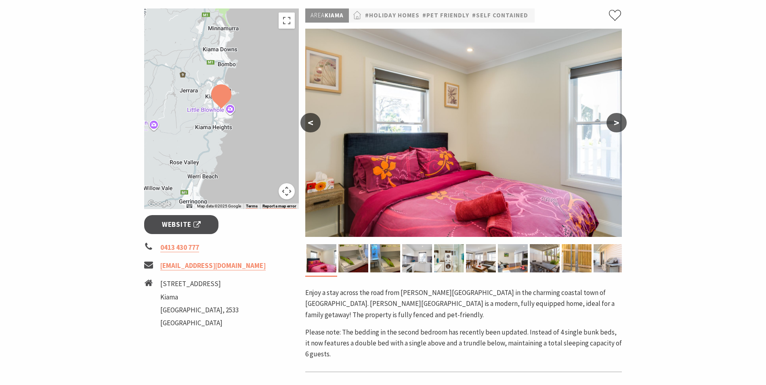
click at [614, 120] on button ">" at bounding box center [616, 122] width 20 height 19
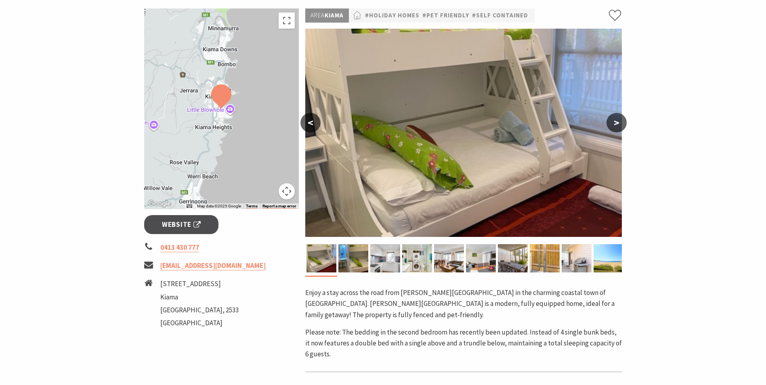
click at [614, 120] on button ">" at bounding box center [616, 122] width 20 height 19
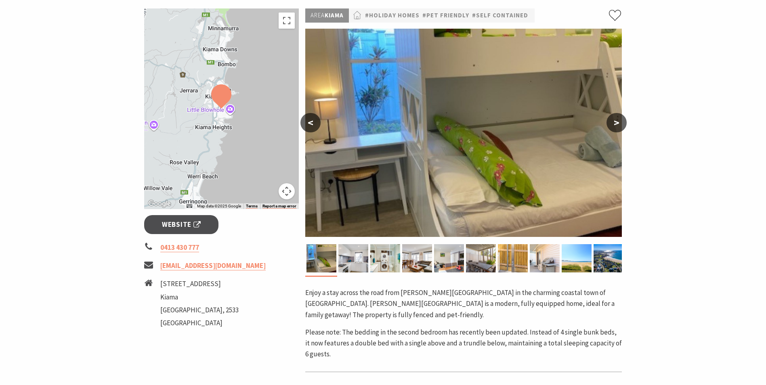
click at [614, 120] on button ">" at bounding box center [616, 122] width 20 height 19
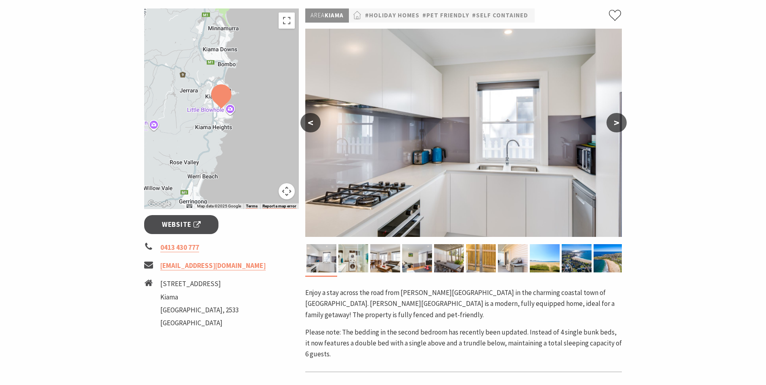
click at [614, 120] on button ">" at bounding box center [616, 122] width 20 height 19
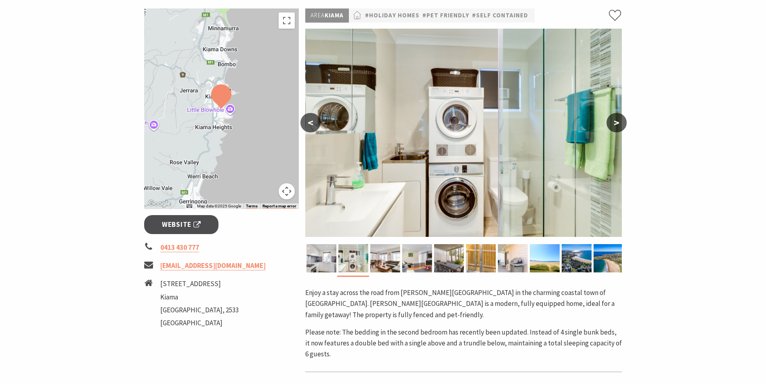
click at [615, 121] on button ">" at bounding box center [616, 122] width 20 height 19
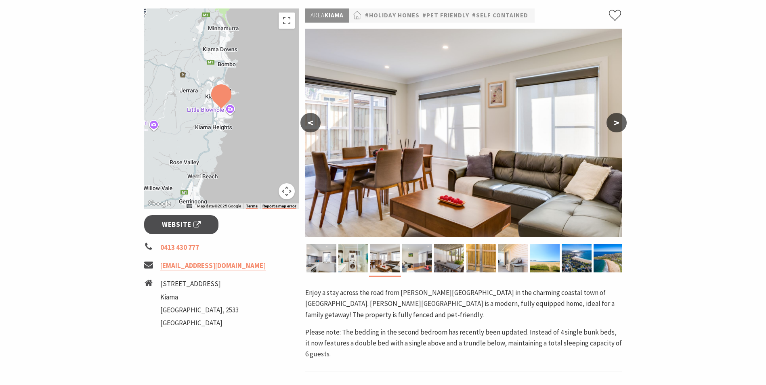
click at [616, 120] on button ">" at bounding box center [616, 122] width 20 height 19
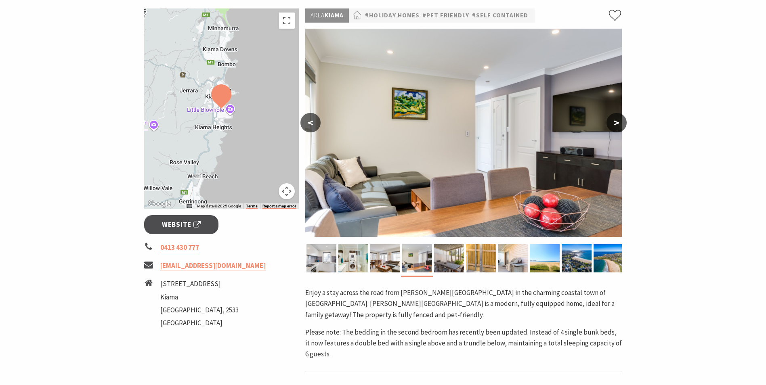
click at [616, 118] on button ">" at bounding box center [616, 122] width 20 height 19
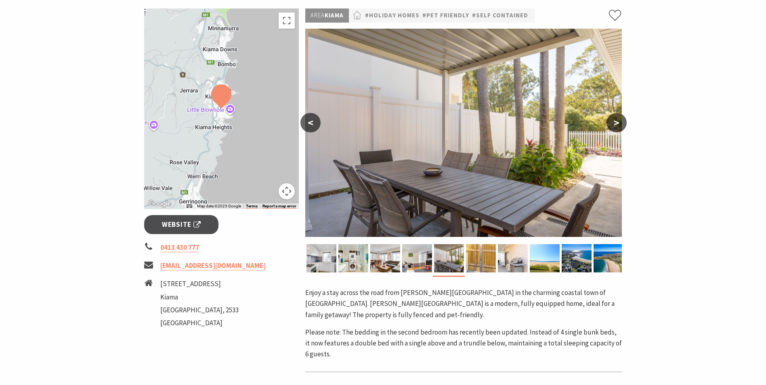
click at [616, 118] on button ">" at bounding box center [616, 122] width 20 height 19
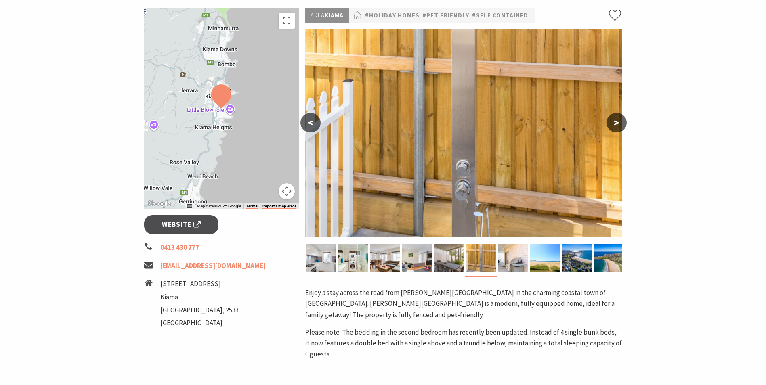
click at [616, 118] on button ">" at bounding box center [616, 122] width 20 height 19
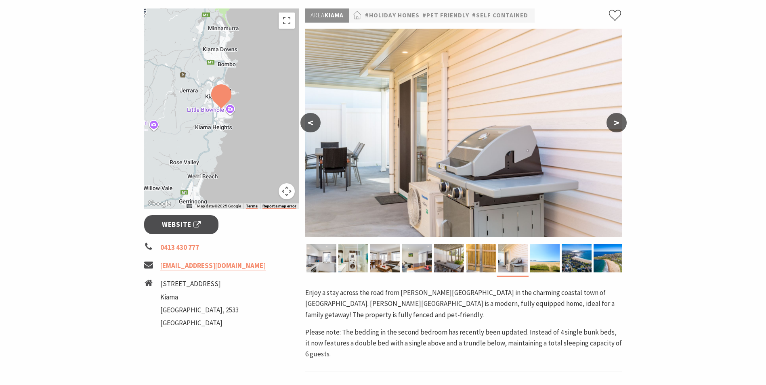
click at [616, 118] on button ">" at bounding box center [616, 122] width 20 height 19
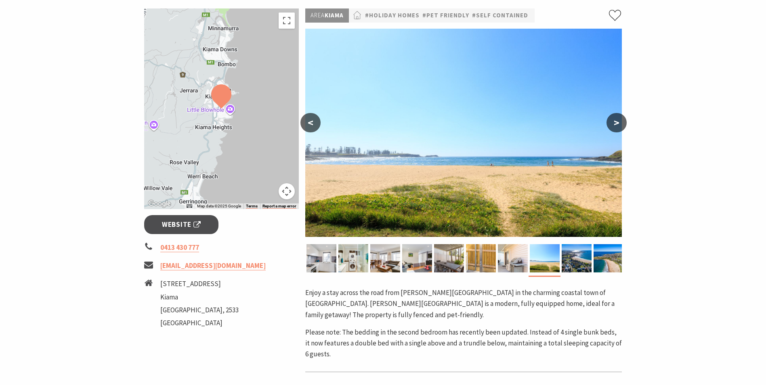
click at [616, 118] on button ">" at bounding box center [616, 122] width 20 height 19
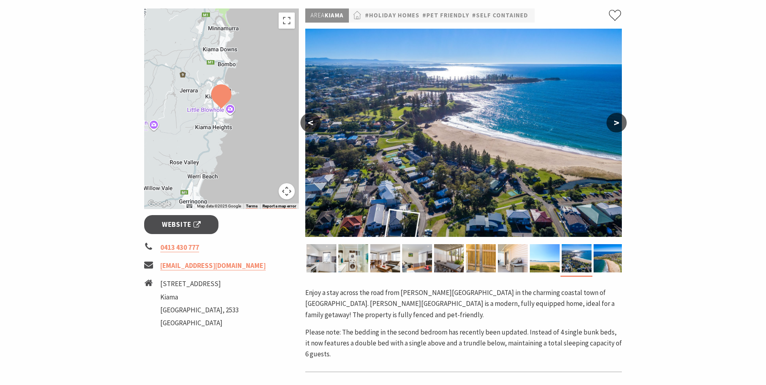
click at [616, 118] on button ">" at bounding box center [616, 122] width 20 height 19
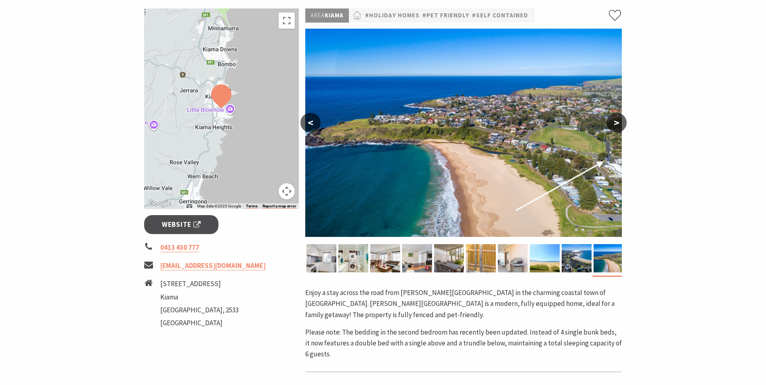
click at [616, 118] on button ">" at bounding box center [616, 122] width 20 height 19
click at [327, 257] on img at bounding box center [321, 258] width 30 height 28
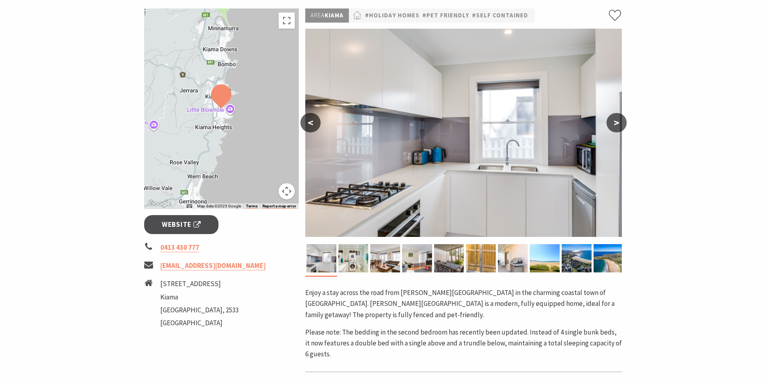
click at [310, 118] on button "<" at bounding box center [310, 122] width 20 height 19
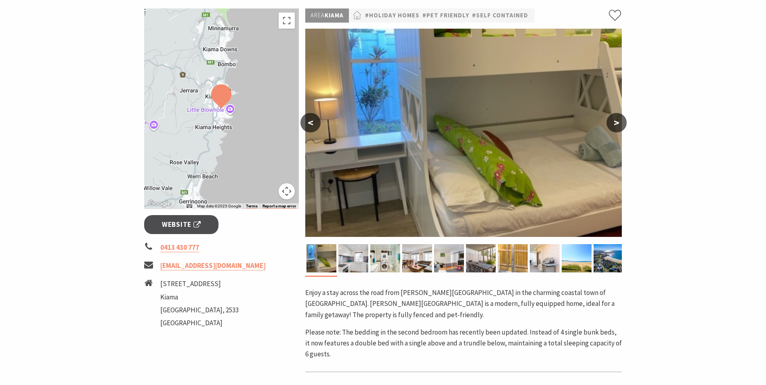
click at [310, 118] on button "<" at bounding box center [310, 122] width 20 height 19
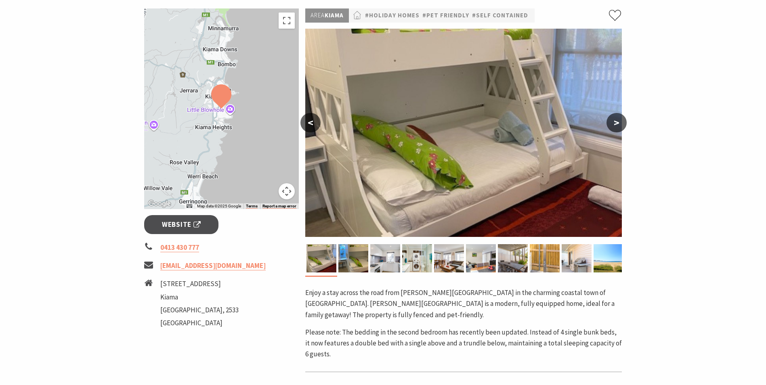
click at [310, 118] on button "<" at bounding box center [310, 122] width 20 height 19
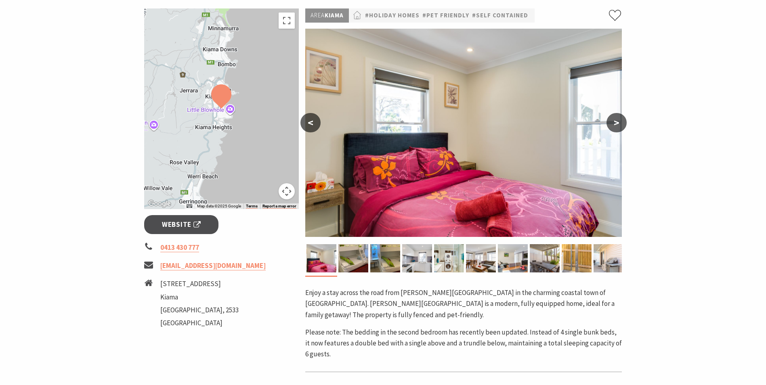
click at [310, 118] on button "<" at bounding box center [310, 122] width 20 height 19
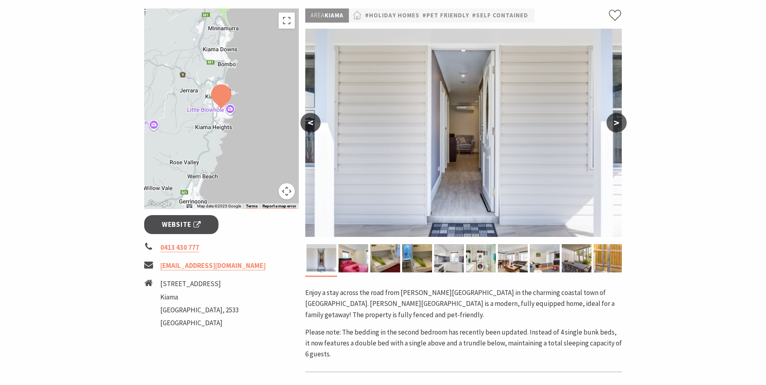
click at [310, 118] on button "<" at bounding box center [310, 122] width 20 height 19
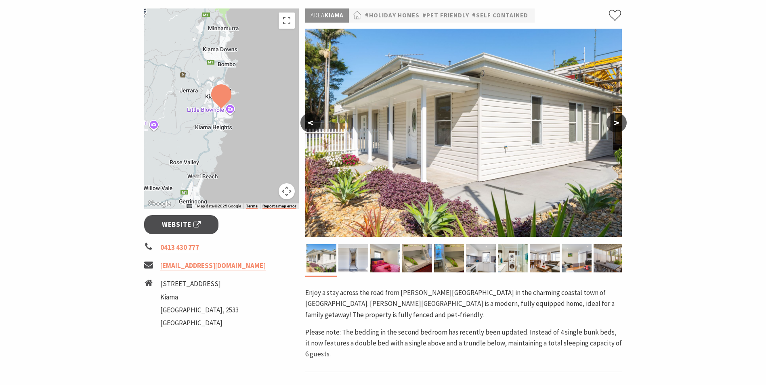
click at [310, 118] on button "<" at bounding box center [310, 122] width 20 height 19
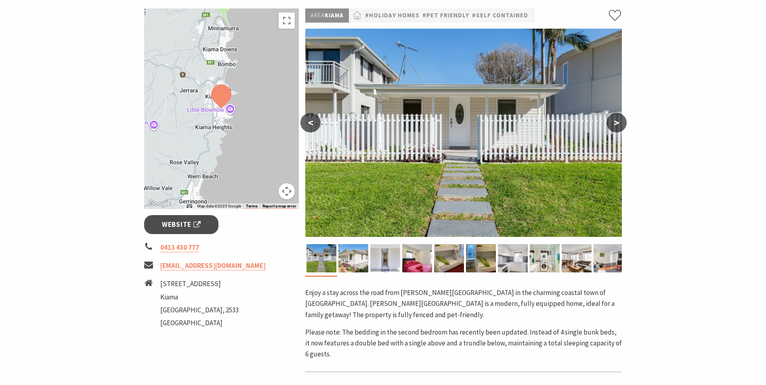
click at [310, 118] on button "<" at bounding box center [310, 122] width 20 height 19
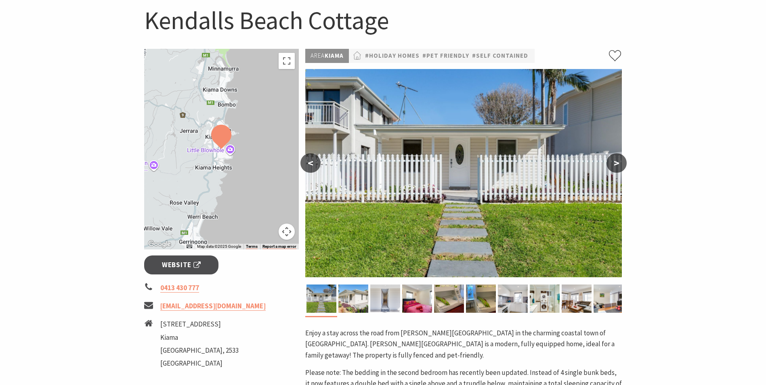
scroll to position [40, 0]
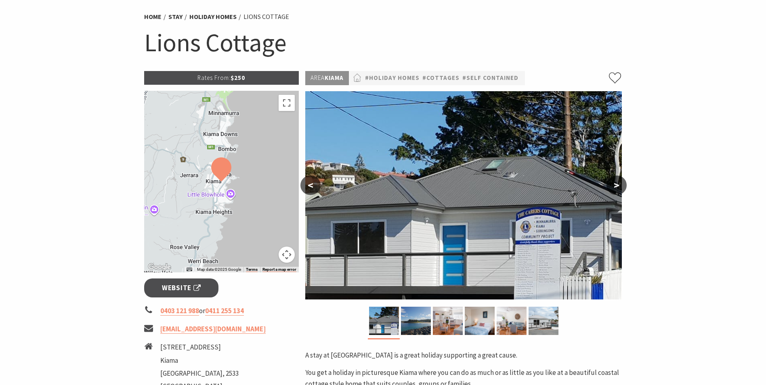
scroll to position [81, 0]
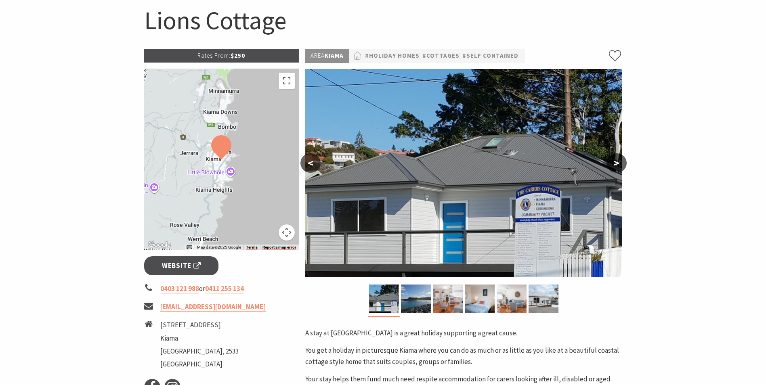
click at [618, 160] on button ">" at bounding box center [616, 162] width 20 height 19
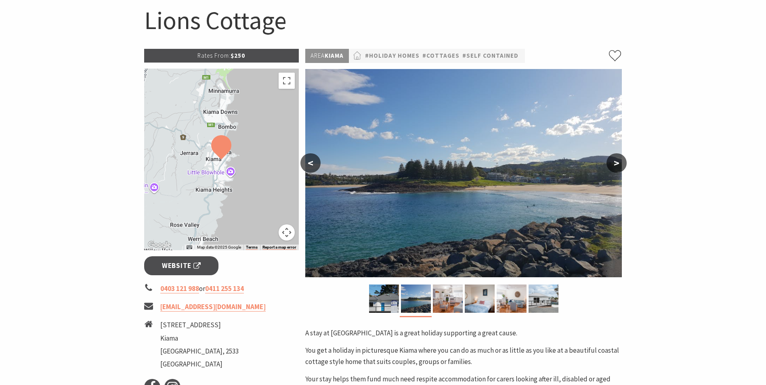
click at [617, 160] on button ">" at bounding box center [616, 162] width 20 height 19
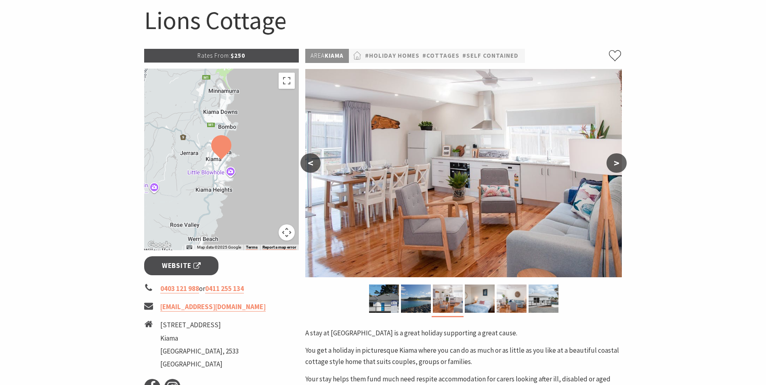
click at [613, 160] on button ">" at bounding box center [616, 162] width 20 height 19
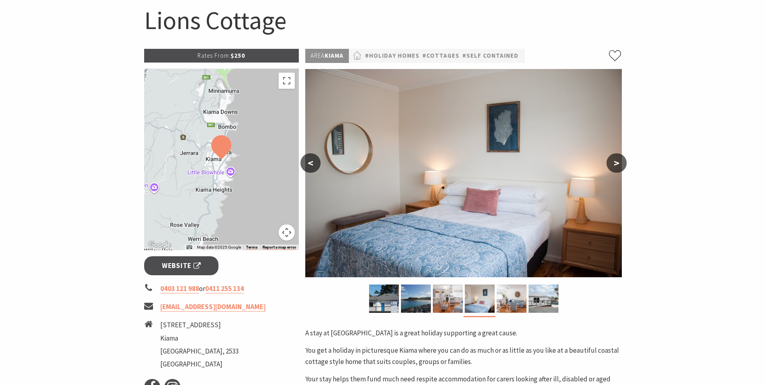
click at [613, 160] on button ">" at bounding box center [616, 162] width 20 height 19
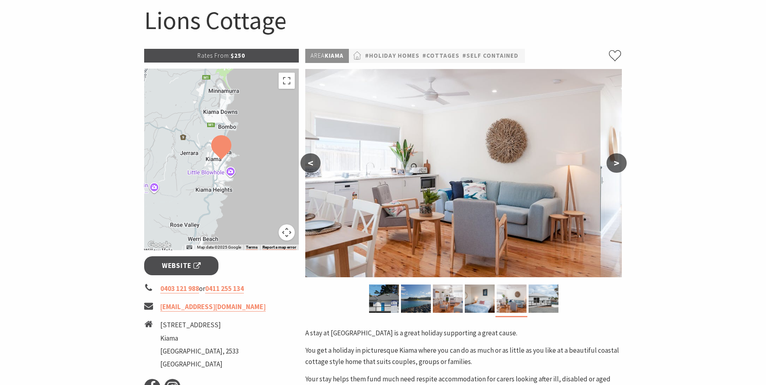
click at [613, 160] on button ">" at bounding box center [616, 162] width 20 height 19
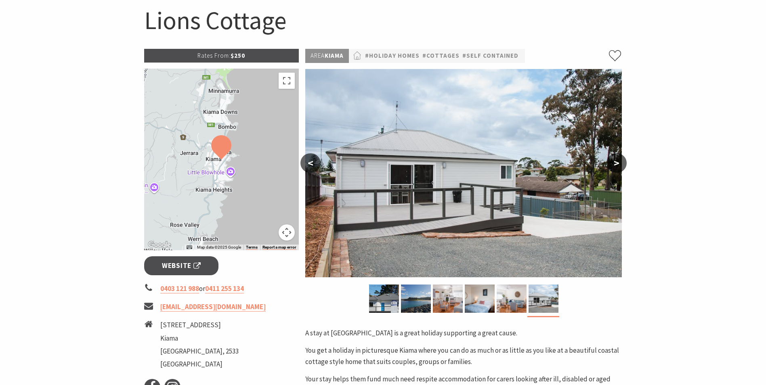
click at [310, 163] on button "<" at bounding box center [310, 162] width 20 height 19
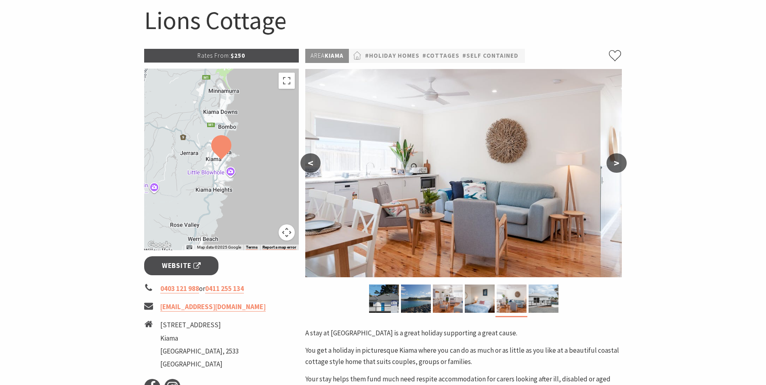
click at [307, 162] on button "<" at bounding box center [310, 162] width 20 height 19
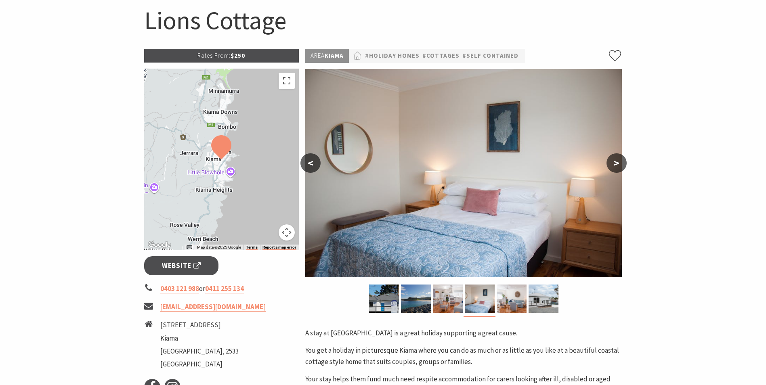
click at [307, 162] on button "<" at bounding box center [310, 162] width 20 height 19
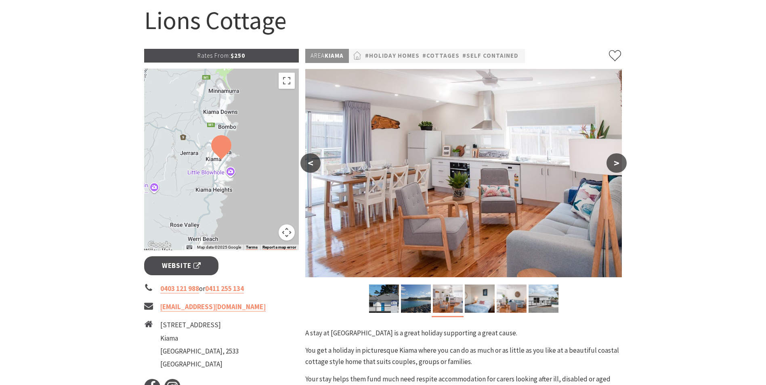
click at [307, 162] on button "<" at bounding box center [310, 162] width 20 height 19
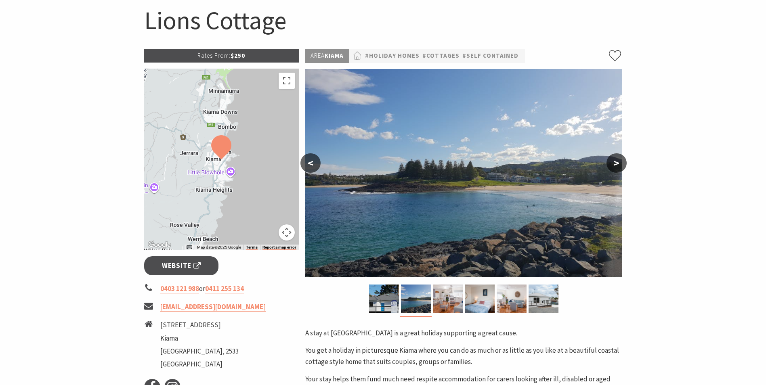
click at [307, 162] on button "<" at bounding box center [310, 162] width 20 height 19
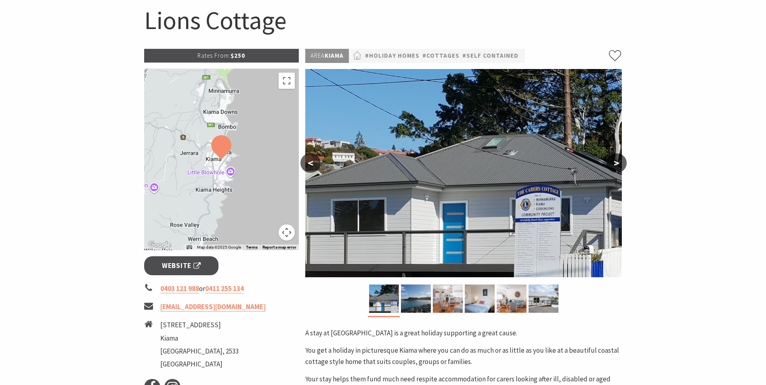
scroll to position [0, 0]
